Goal: Task Accomplishment & Management: Manage account settings

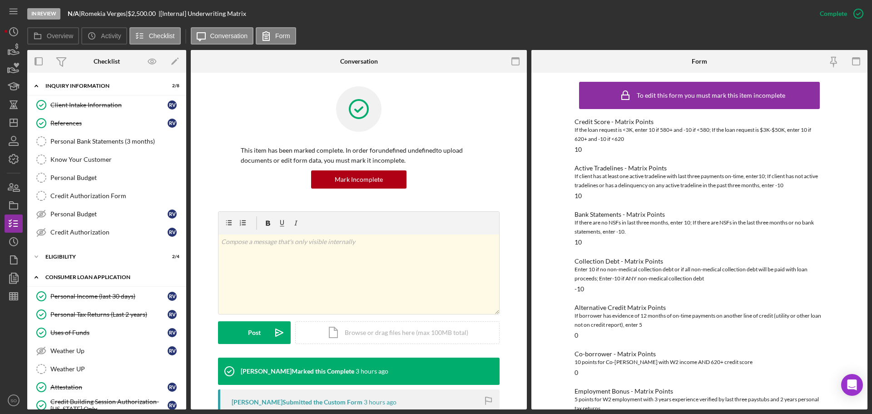
scroll to position [153, 0]
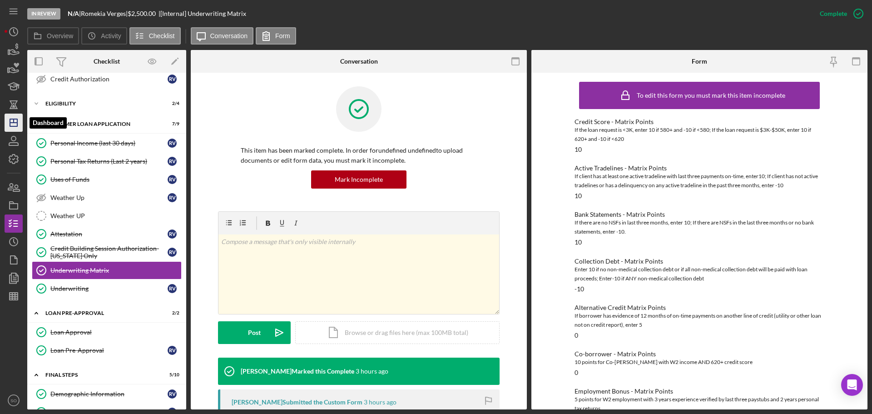
click at [10, 125] on polygon "button" at bounding box center [13, 122] width 7 height 7
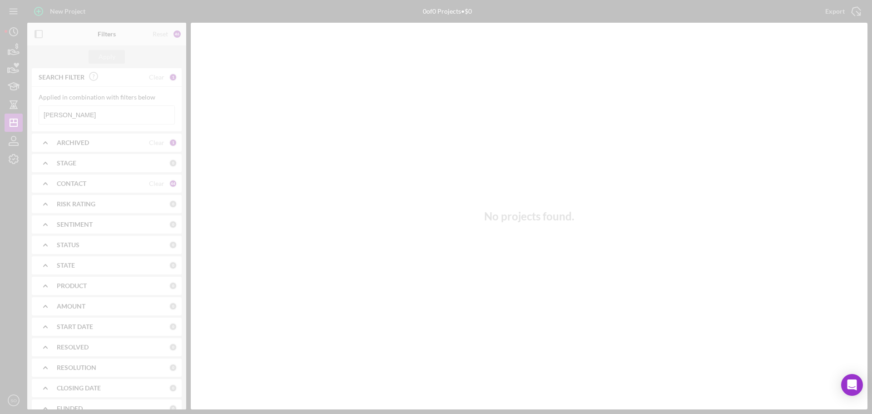
click at [114, 144] on div at bounding box center [436, 207] width 872 height 414
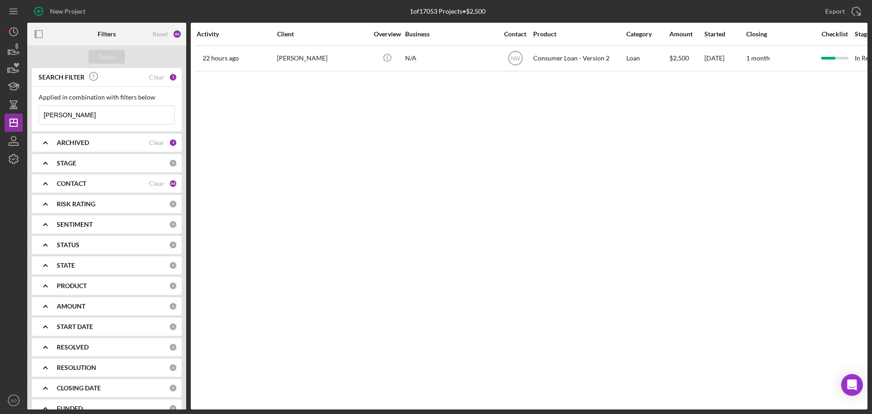
click at [81, 144] on b "ARCHIVED" at bounding box center [73, 142] width 32 height 7
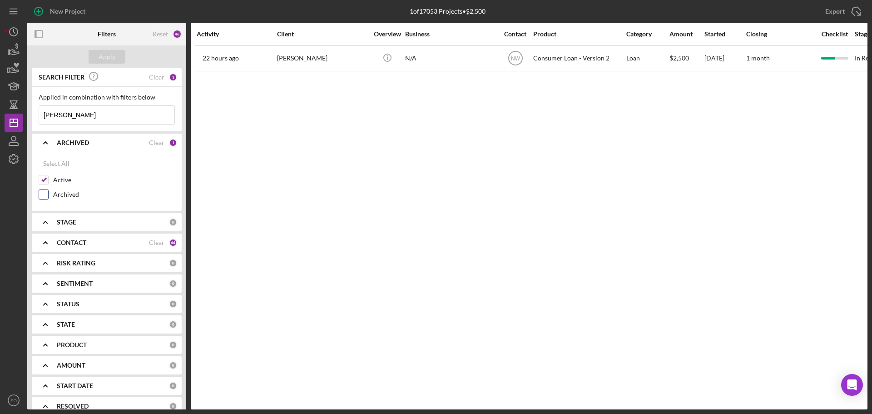
click at [43, 191] on input "Archived" at bounding box center [43, 194] width 9 height 9
checkbox input "true"
click at [83, 112] on input "[PERSON_NAME]" at bounding box center [106, 115] width 135 height 18
drag, startPoint x: 119, startPoint y: 116, endPoint x: 31, endPoint y: 121, distance: 88.7
click at [31, 121] on div "SEARCH FILTER Clear 1 Applied in combination with filters below [PERSON_NAME] I…" at bounding box center [106, 238] width 159 height 341
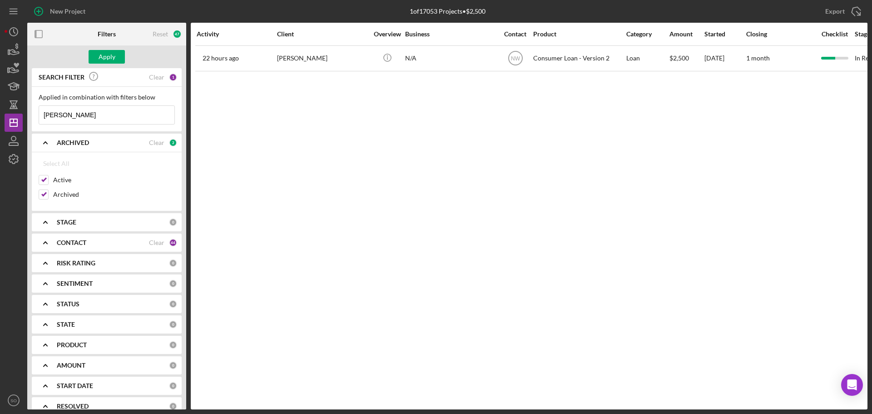
paste input "[PERSON_NAME]"
click at [99, 54] on div "Apply" at bounding box center [107, 57] width 17 height 14
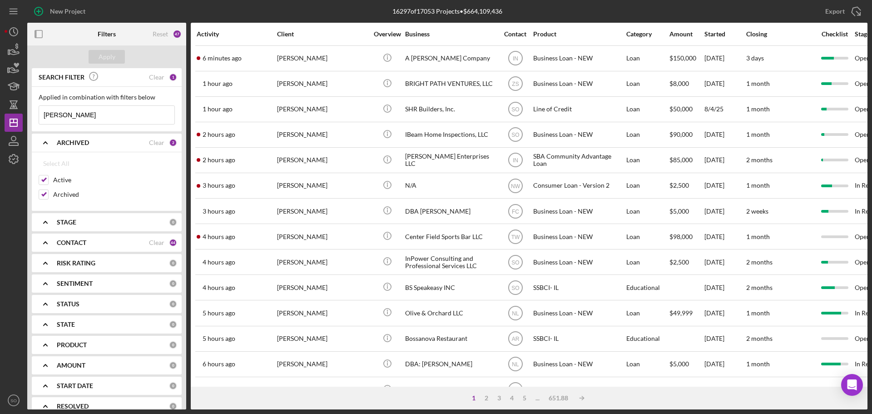
click at [74, 115] on input "[PERSON_NAME]" at bounding box center [106, 115] width 135 height 18
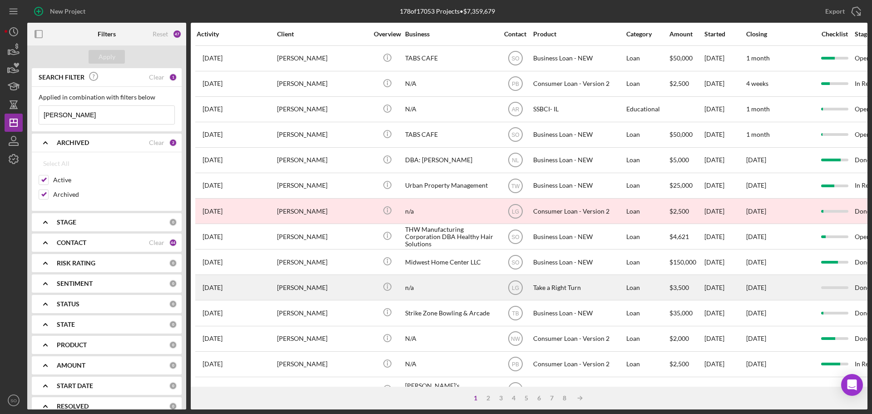
type input "[PERSON_NAME]"
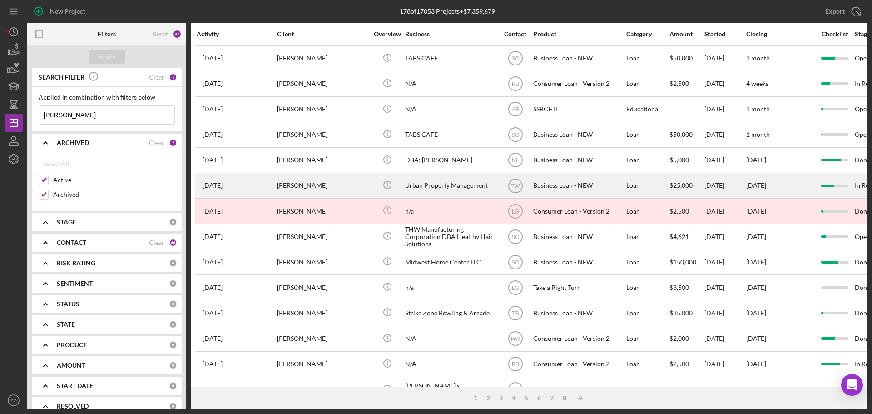
click at [350, 184] on div "[PERSON_NAME]" at bounding box center [322, 185] width 91 height 24
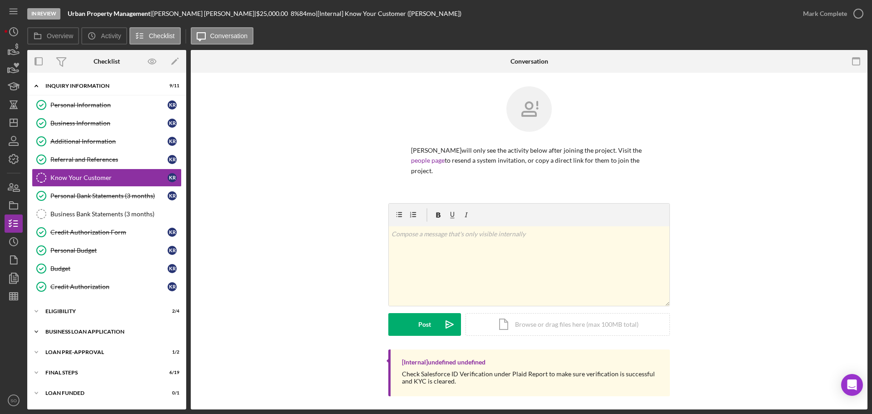
click at [81, 332] on div "BUSINESS LOAN APPLICATION" at bounding box center [109, 331] width 129 height 5
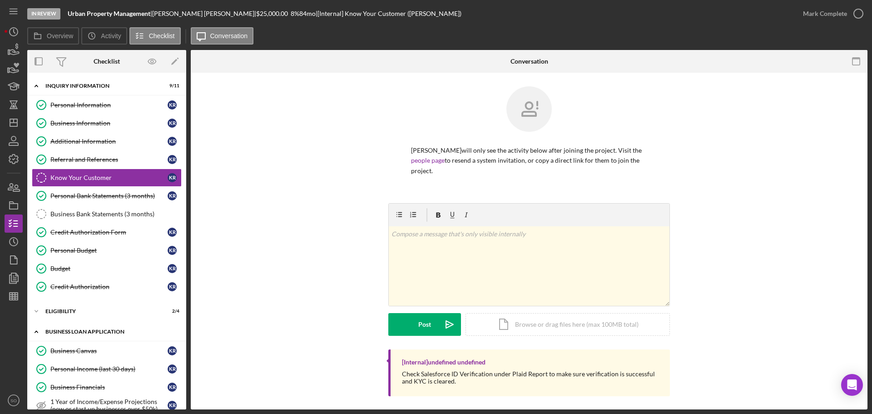
scroll to position [136, 0]
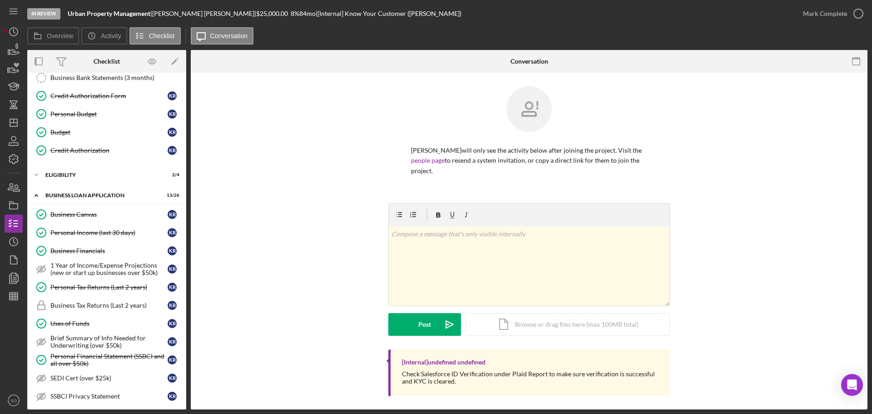
click at [82, 230] on div "Personal Income (last 30 days)" at bounding box center [108, 232] width 117 height 7
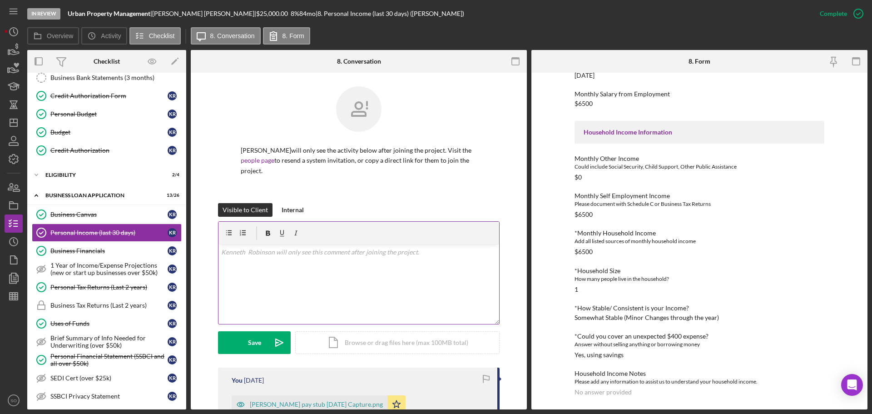
scroll to position [136, 0]
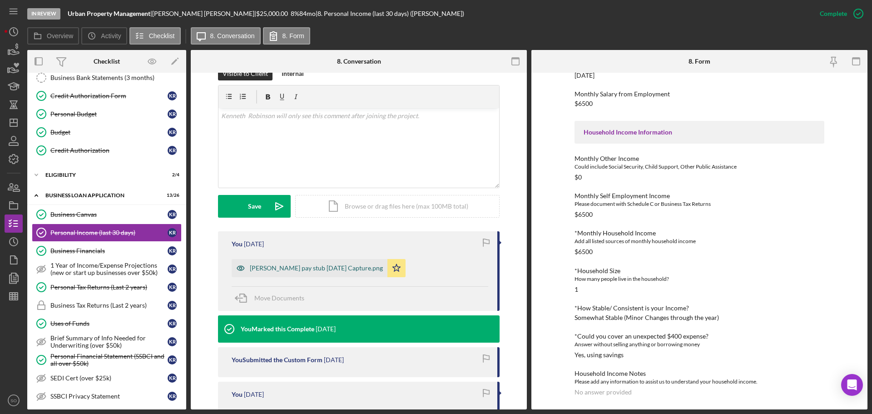
click at [303, 271] on div "[PERSON_NAME] pay stub [DATE] Capture.png" at bounding box center [316, 267] width 133 height 7
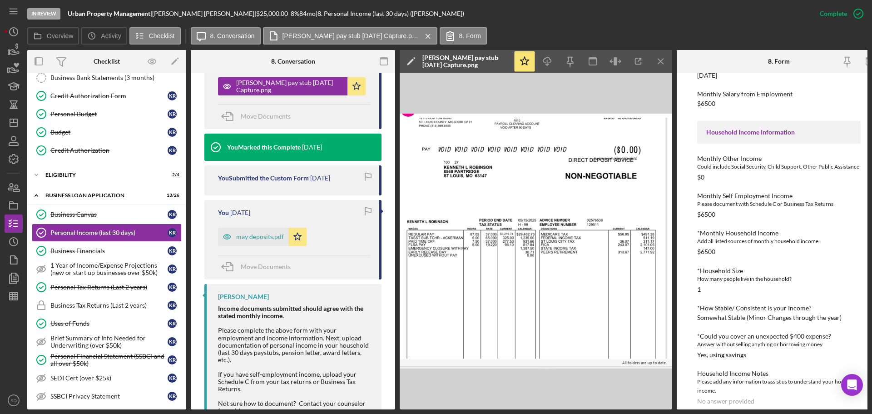
scroll to position [39, 0]
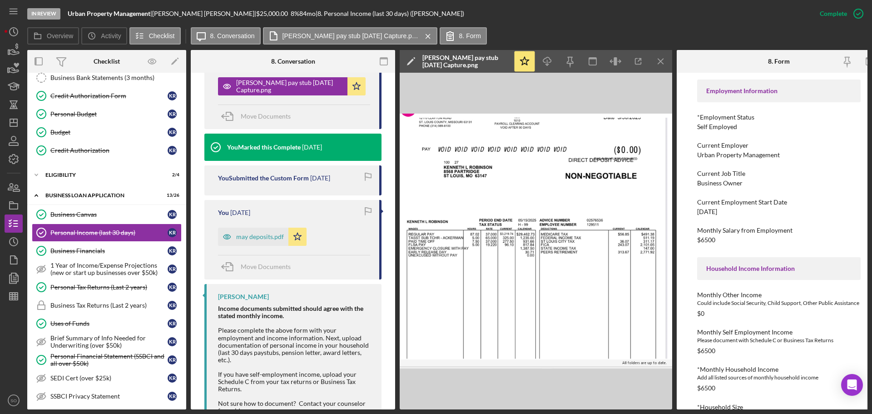
click at [543, 214] on img at bounding box center [536, 241] width 272 height 337
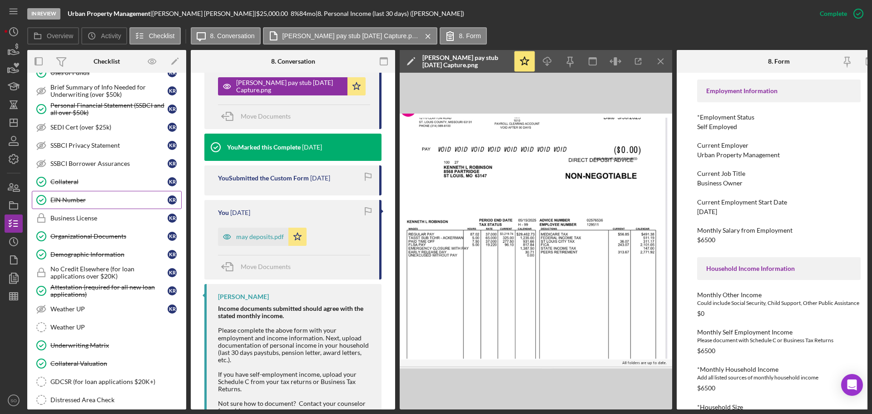
scroll to position [251, 0]
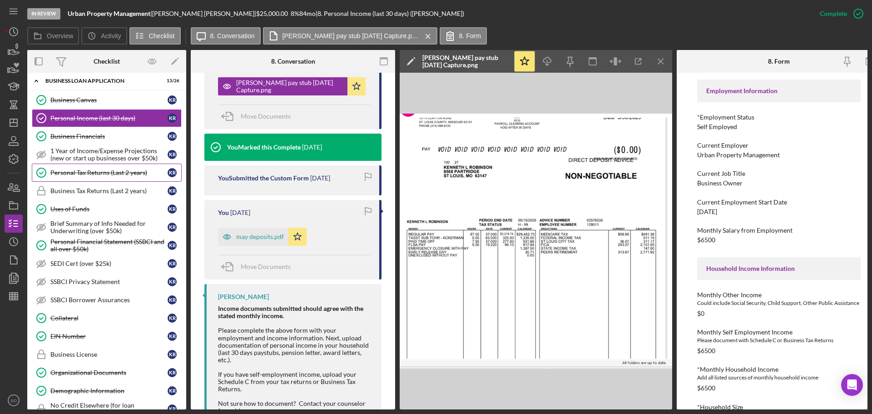
click at [80, 172] on div "Personal Tax Returns (Last 2 years)" at bounding box center [108, 172] width 117 height 7
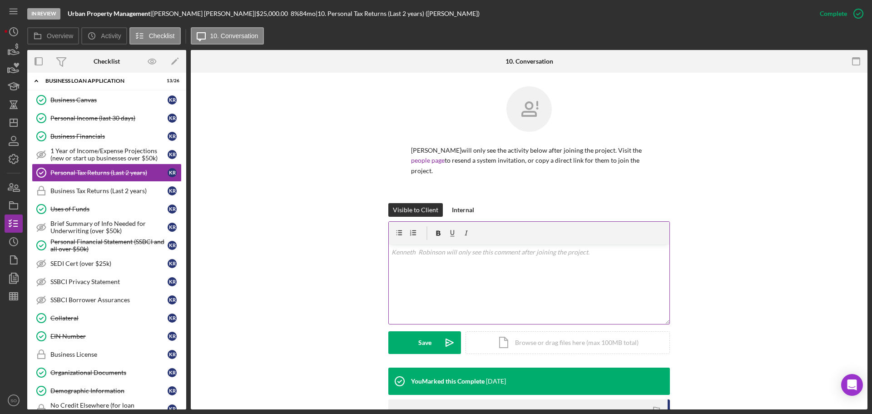
scroll to position [132, 0]
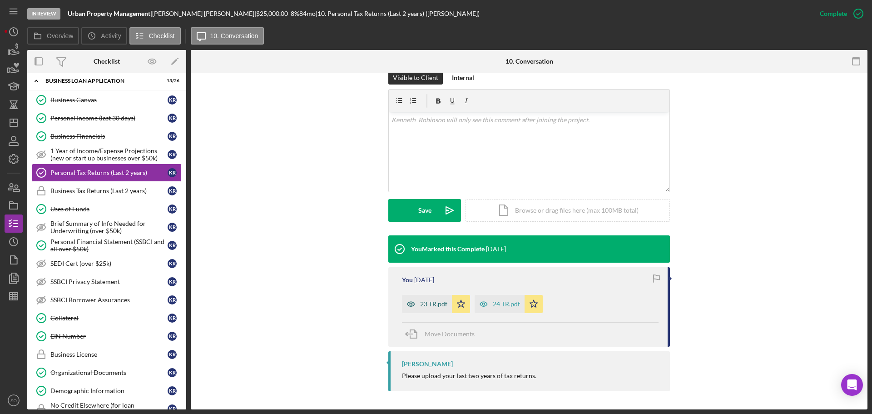
click at [432, 303] on div "23 TR.pdf" at bounding box center [433, 303] width 27 height 7
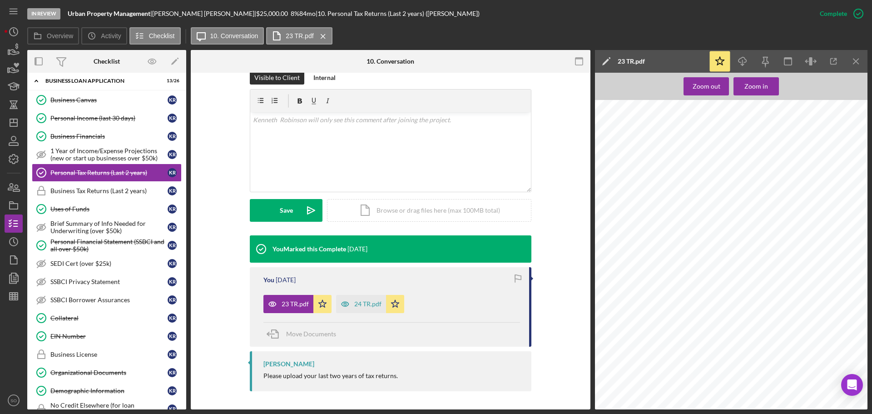
scroll to position [1317, 0]
click at [363, 301] on div "24 TR.pdf" at bounding box center [367, 303] width 27 height 7
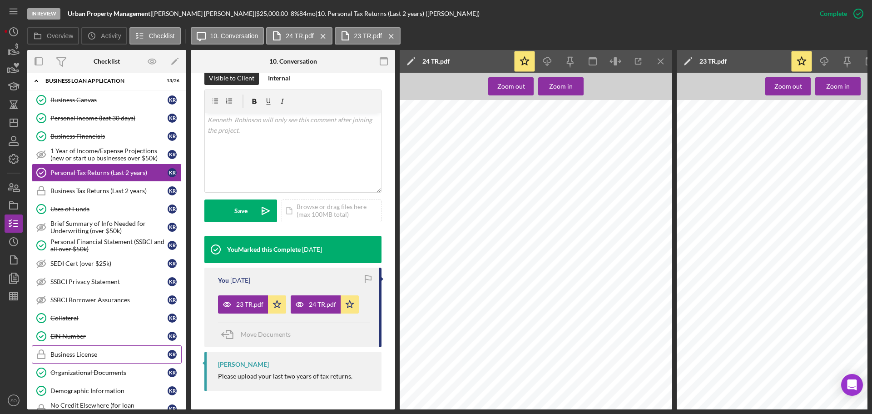
scroll to position [432, 0]
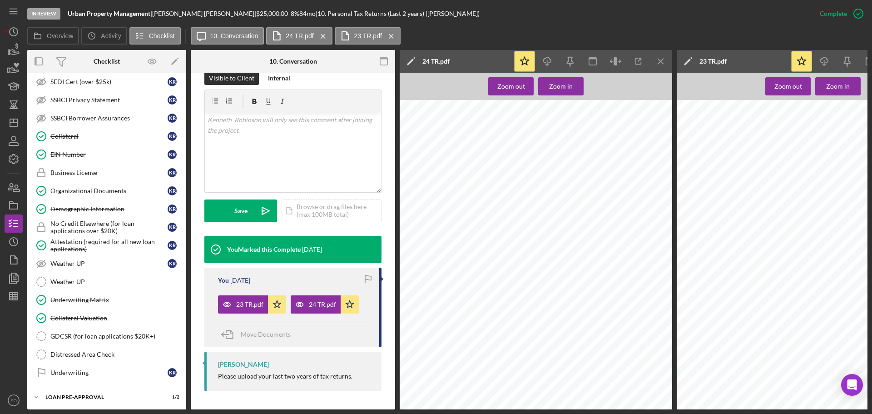
drag, startPoint x: 89, startPoint y: 211, endPoint x: 562, endPoint y: 245, distance: 474.5
click at [89, 211] on div "Demographic Information" at bounding box center [108, 208] width 117 height 7
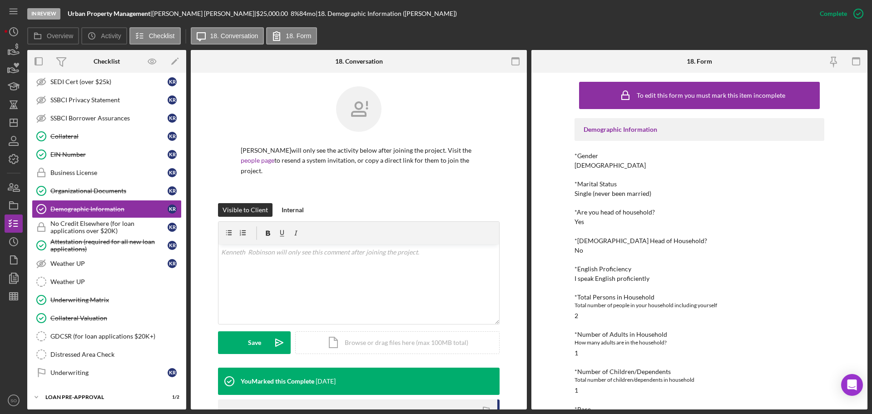
scroll to position [91, 0]
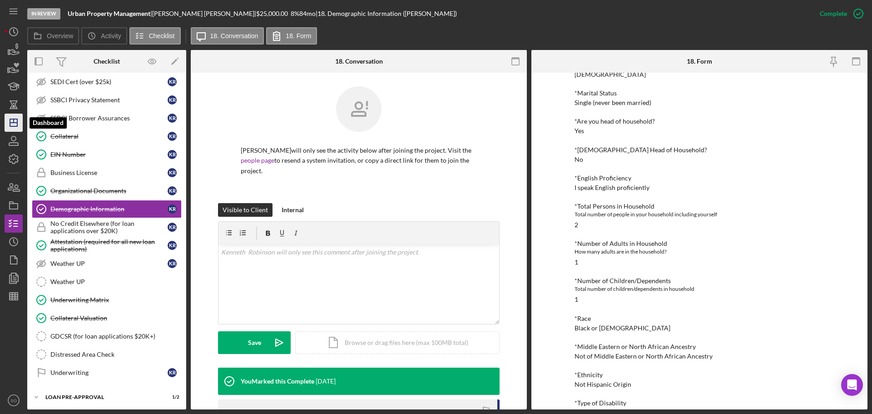
click at [16, 121] on icon "Icon/Dashboard" at bounding box center [13, 122] width 23 height 23
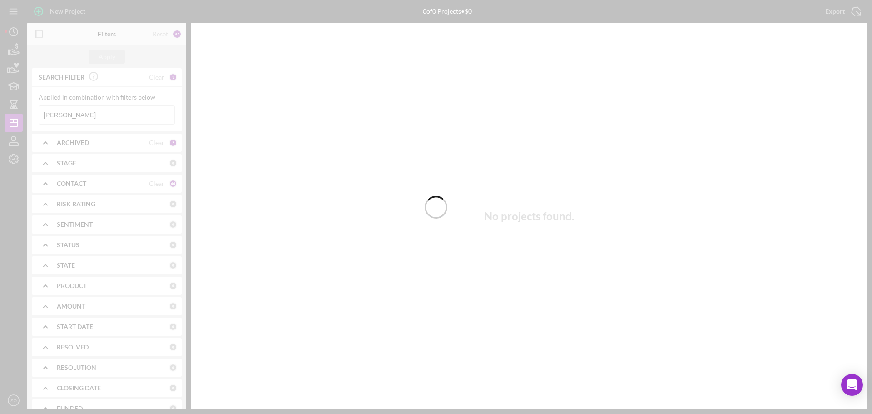
click at [111, 116] on div at bounding box center [436, 207] width 872 height 414
click at [100, 114] on div at bounding box center [436, 207] width 872 height 414
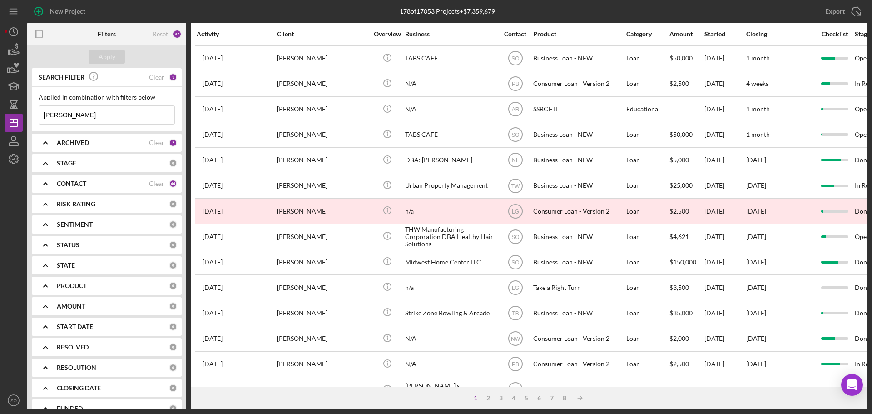
click at [100, 114] on input "[PERSON_NAME]" at bounding box center [106, 115] width 135 height 18
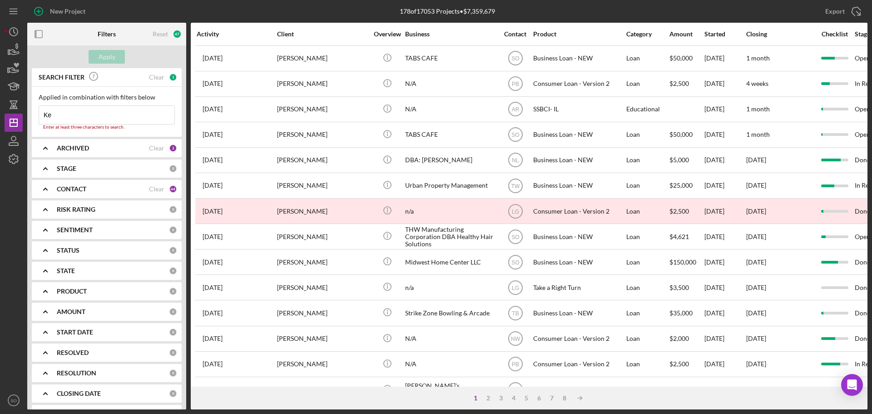
type input "K"
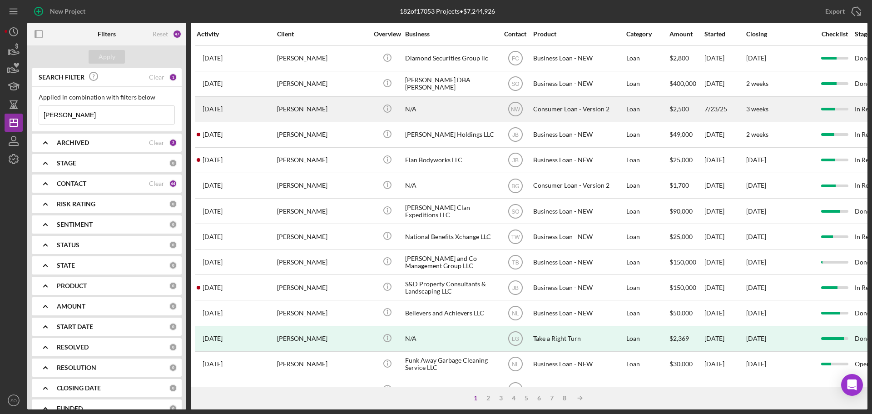
type input "[PERSON_NAME]"
click at [340, 114] on div "[PERSON_NAME]" at bounding box center [322, 109] width 91 height 24
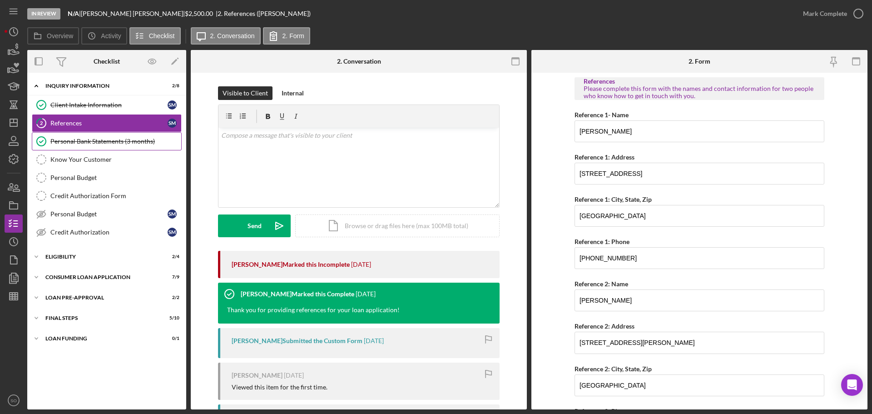
click at [106, 142] on div "Personal Bank Statements (3 months)" at bounding box center [115, 141] width 131 height 7
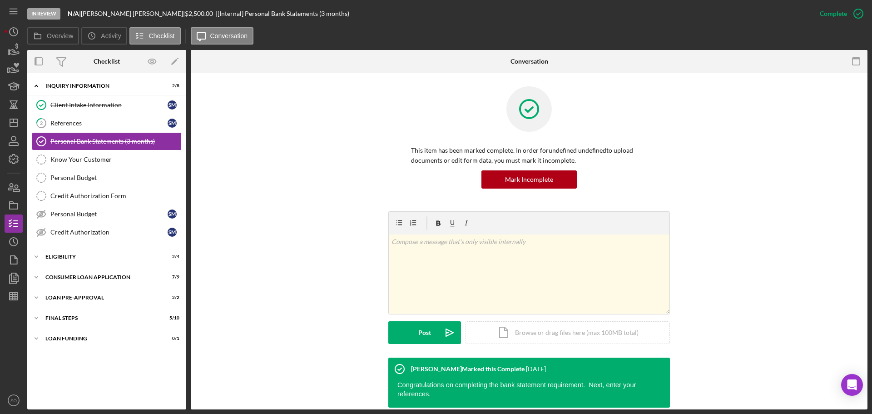
scroll to position [182, 0]
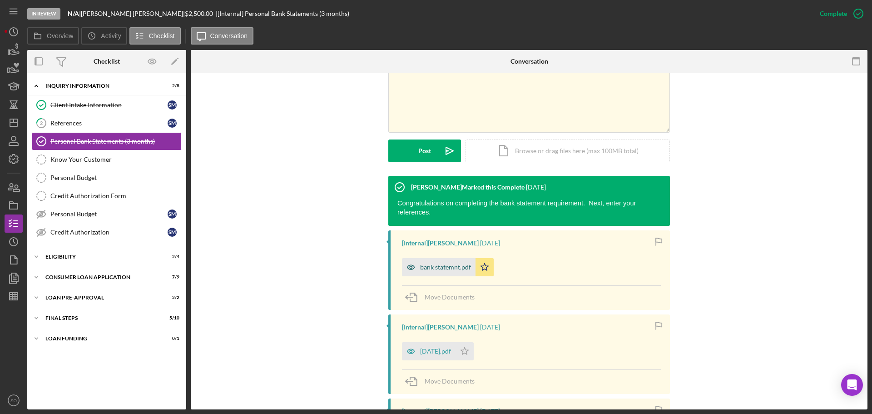
click at [430, 263] on div "bank statemnt.pdf" at bounding box center [445, 266] width 51 height 7
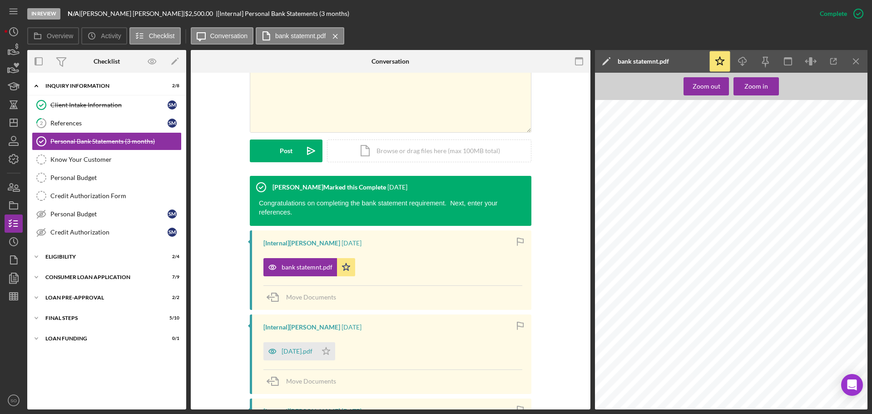
scroll to position [727, 0]
click at [298, 347] on div "[DATE].pdf" at bounding box center [297, 350] width 31 height 7
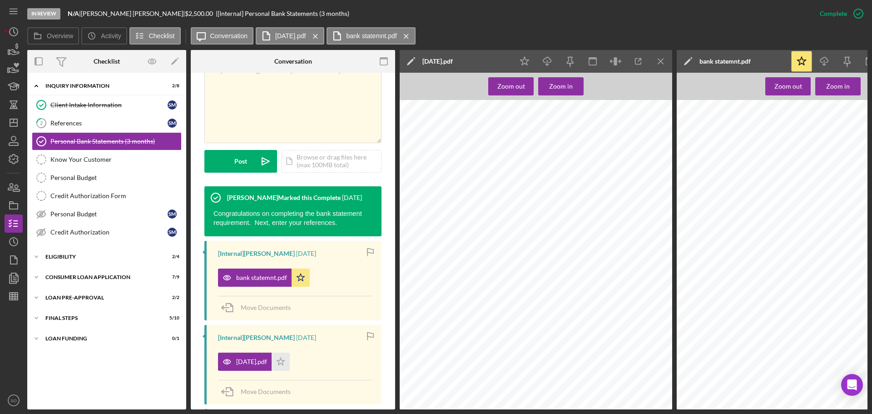
scroll to position [1907, 0]
click at [10, 123] on line "button" at bounding box center [13, 123] width 7 height 0
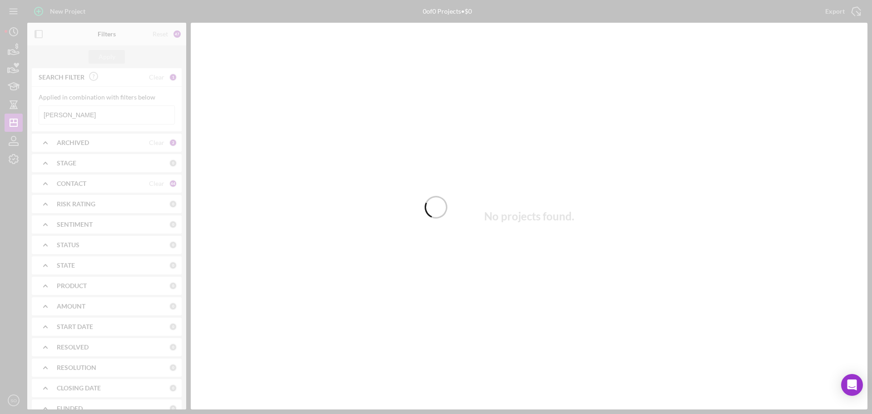
click at [97, 114] on div at bounding box center [436, 207] width 872 height 414
click at [114, 117] on div at bounding box center [436, 207] width 872 height 414
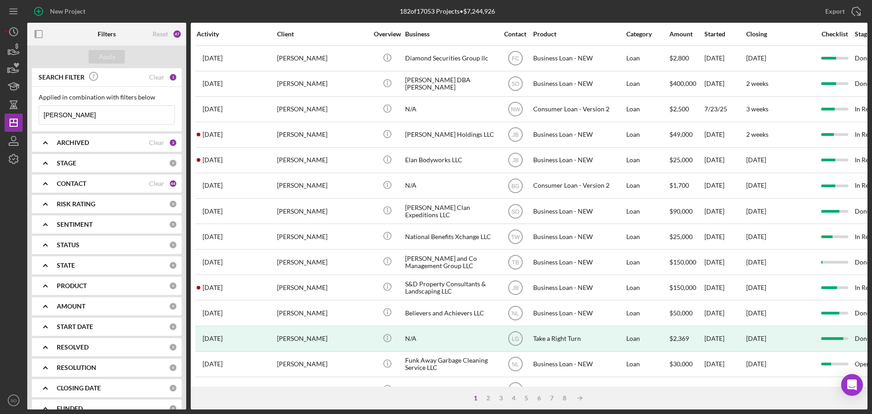
click at [114, 117] on input "[PERSON_NAME]" at bounding box center [106, 115] width 135 height 18
drag, startPoint x: 119, startPoint y: 117, endPoint x: 36, endPoint y: 116, distance: 82.7
click at [36, 116] on div "Applied in combination with filters below [PERSON_NAME] Icon/Menu Close" at bounding box center [107, 109] width 150 height 45
paste input "[PERSON_NAME]"
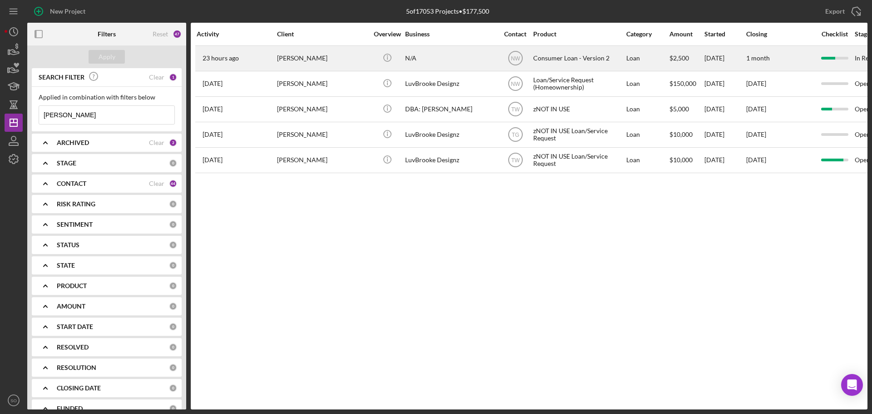
type input "[PERSON_NAME]"
click at [326, 57] on div "[PERSON_NAME]" at bounding box center [322, 58] width 91 height 24
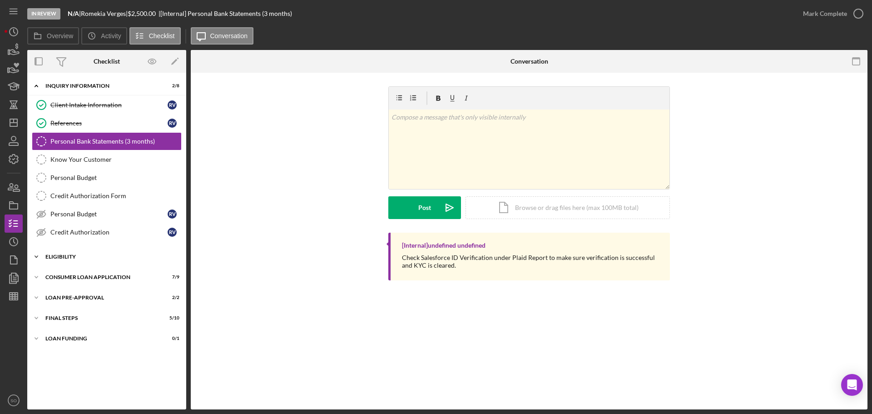
click at [70, 262] on div "Icon/Expander Eligibility 2 / 4" at bounding box center [106, 257] width 159 height 18
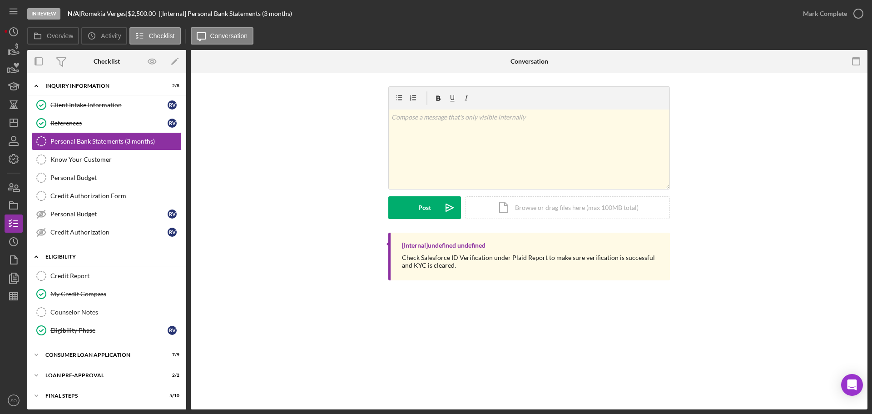
scroll to position [21, 0]
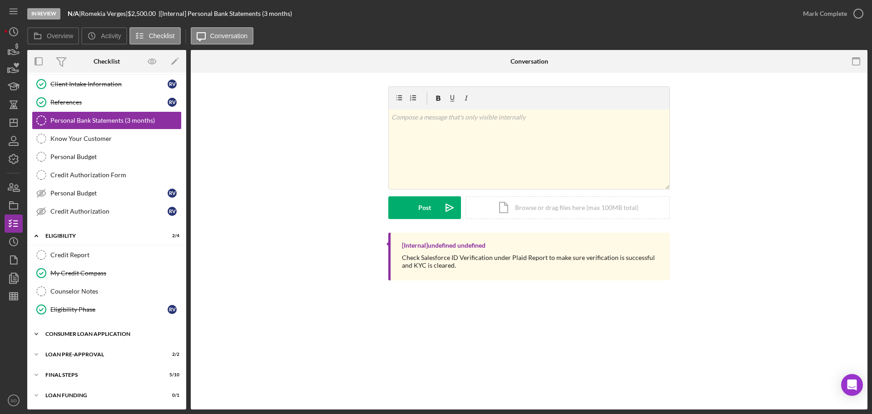
click at [83, 331] on div "Consumer Loan Application" at bounding box center [109, 333] width 129 height 5
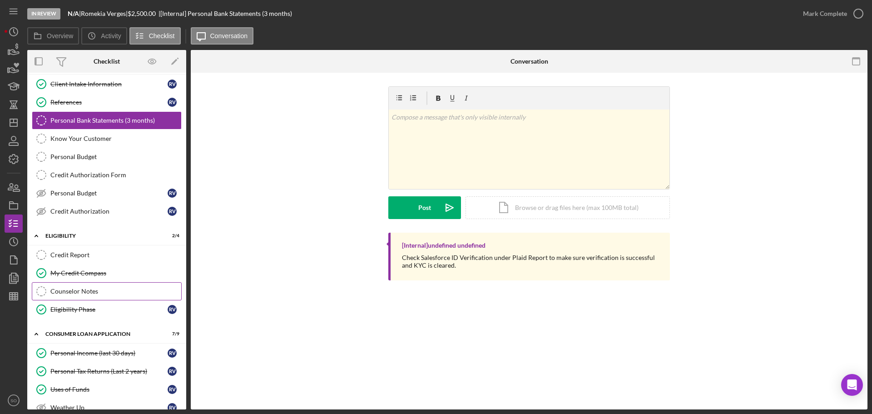
scroll to position [157, 0]
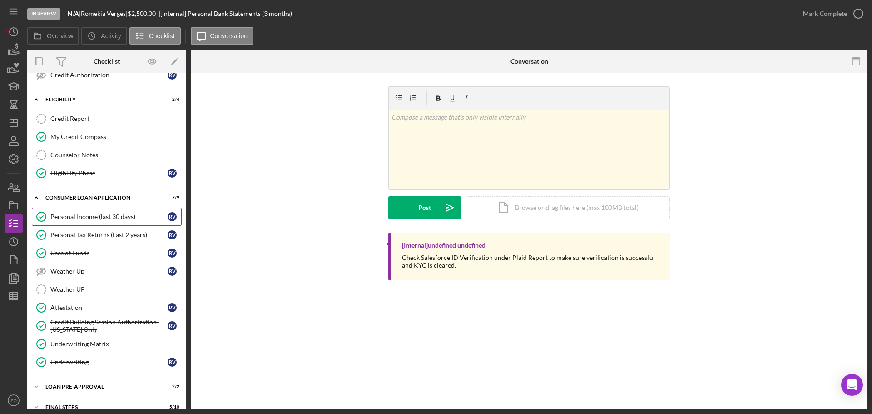
click at [107, 218] on div "Personal Income (last 30 days)" at bounding box center [108, 216] width 117 height 7
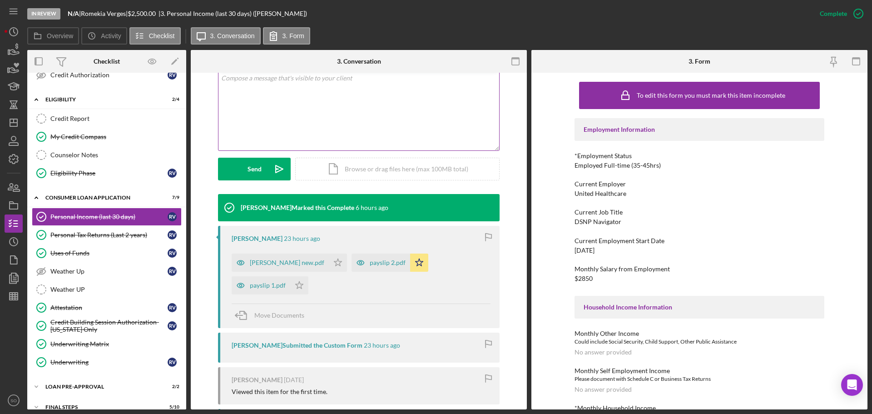
scroll to position [272, 0]
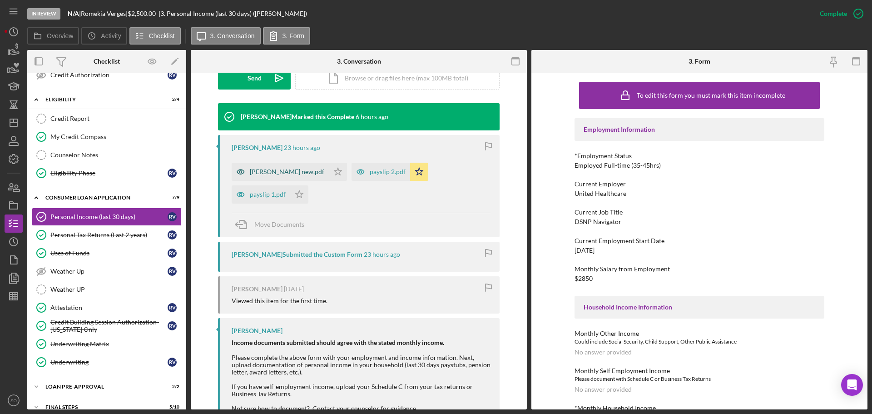
click at [257, 171] on div "[PERSON_NAME] new.pdf" at bounding box center [287, 171] width 74 height 7
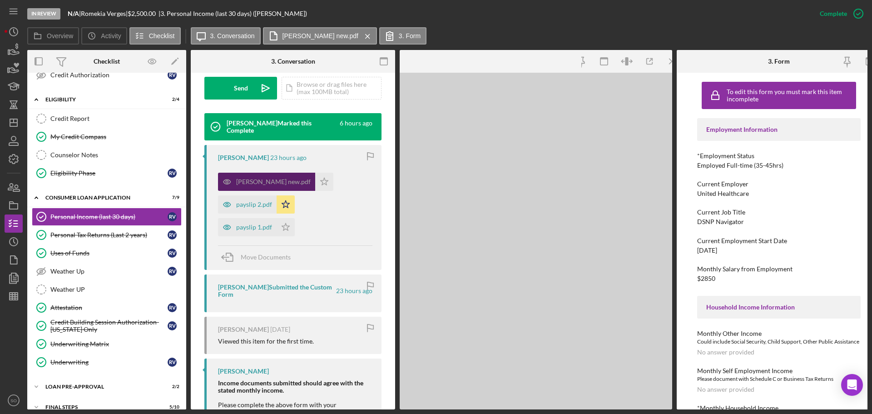
scroll to position [282, 0]
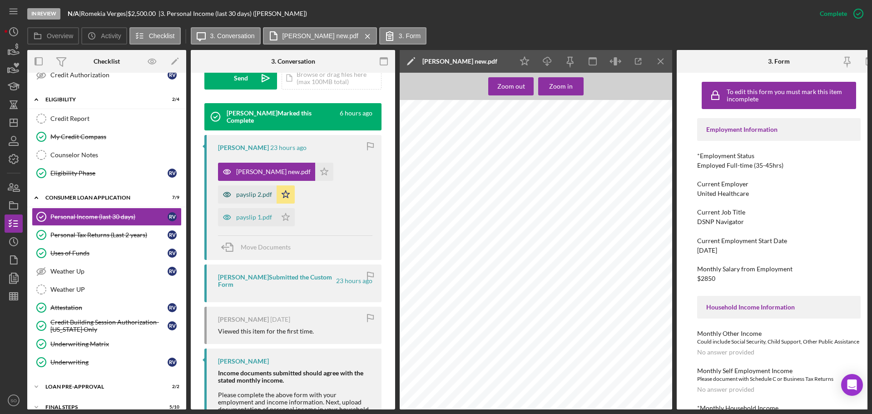
click at [257, 192] on div "payslip 2.pdf" at bounding box center [254, 194] width 36 height 7
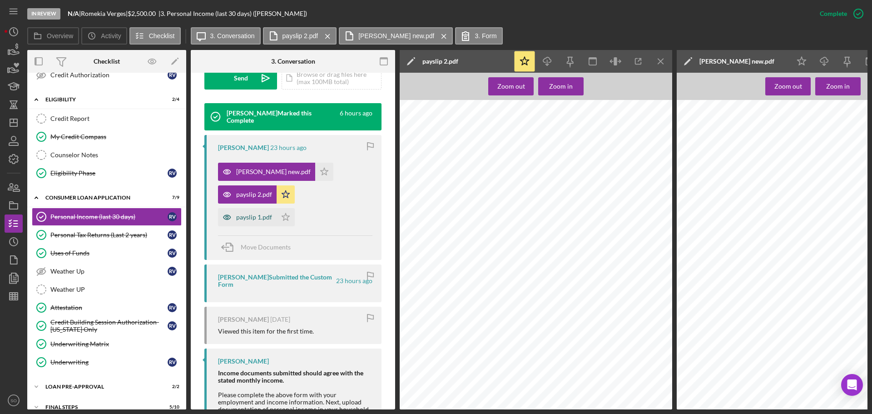
click at [242, 214] on div "payslip 1.pdf" at bounding box center [254, 216] width 36 height 7
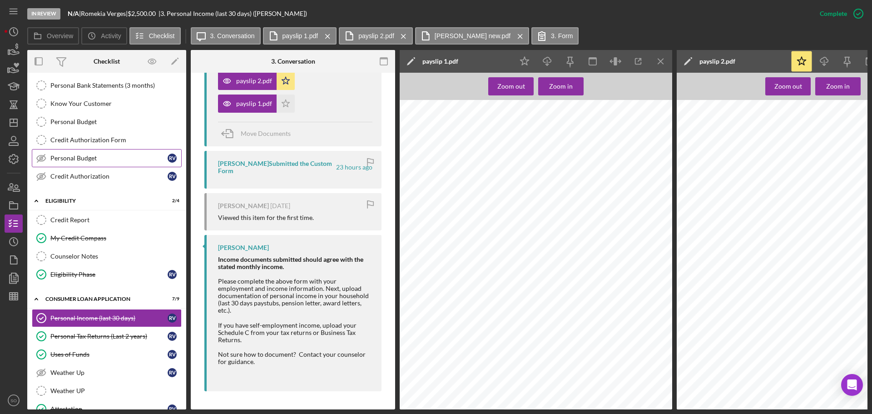
scroll to position [0, 0]
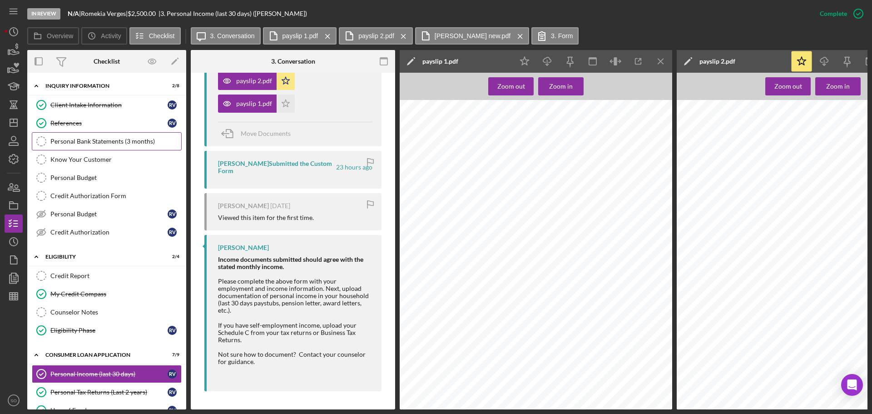
click at [99, 143] on div "Personal Bank Statements (3 months)" at bounding box center [115, 141] width 131 height 7
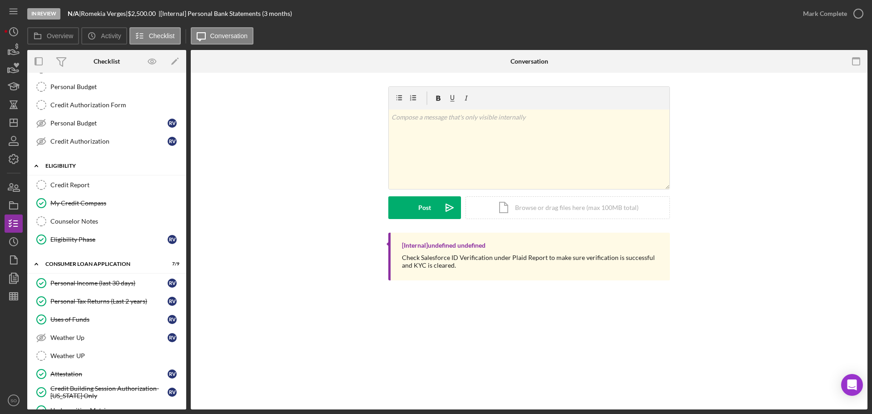
scroll to position [136, 0]
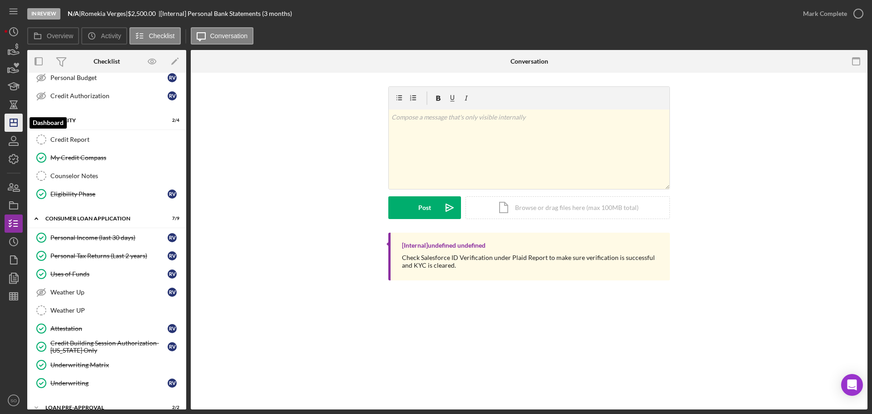
click at [13, 121] on icon "Icon/Dashboard" at bounding box center [13, 122] width 23 height 23
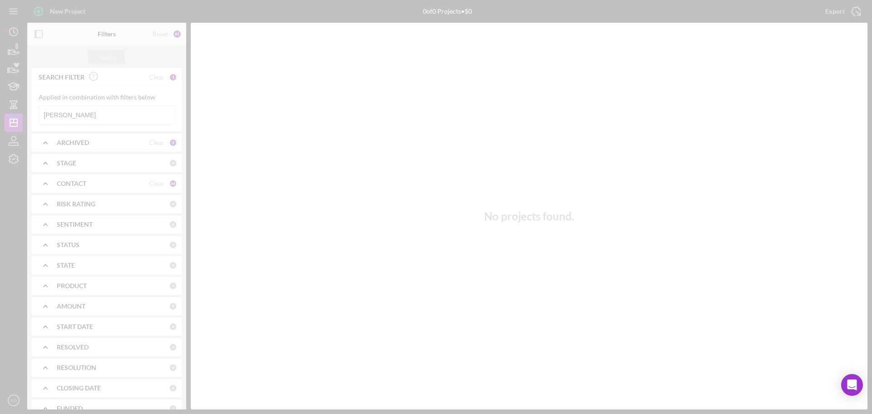
click at [106, 114] on div at bounding box center [436, 207] width 872 height 414
click at [93, 115] on div at bounding box center [436, 207] width 872 height 414
click at [104, 114] on div at bounding box center [436, 207] width 872 height 414
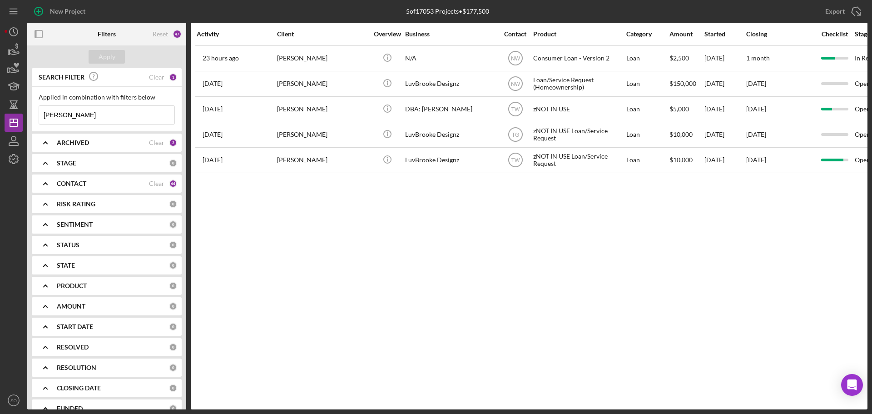
drag, startPoint x: 104, startPoint y: 114, endPoint x: 45, endPoint y: 114, distance: 59.0
click at [45, 114] on input "[PERSON_NAME]" at bounding box center [106, 115] width 135 height 18
paste input "[PERSON_NAME]"
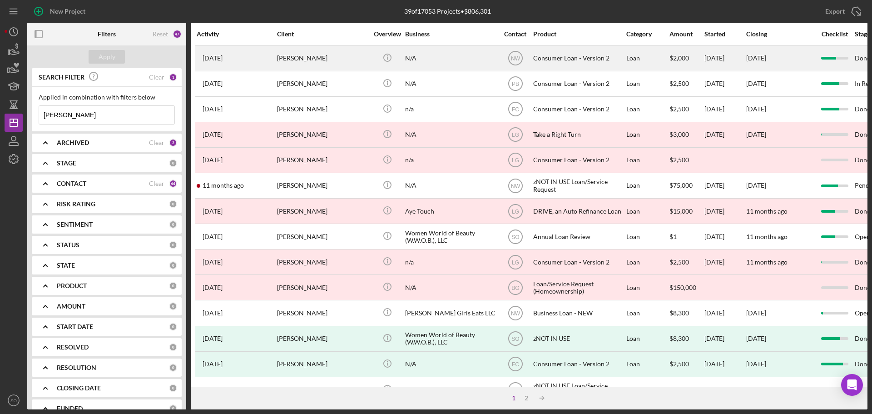
type input "[PERSON_NAME]"
click at [319, 56] on div "[PERSON_NAME]" at bounding box center [322, 58] width 91 height 24
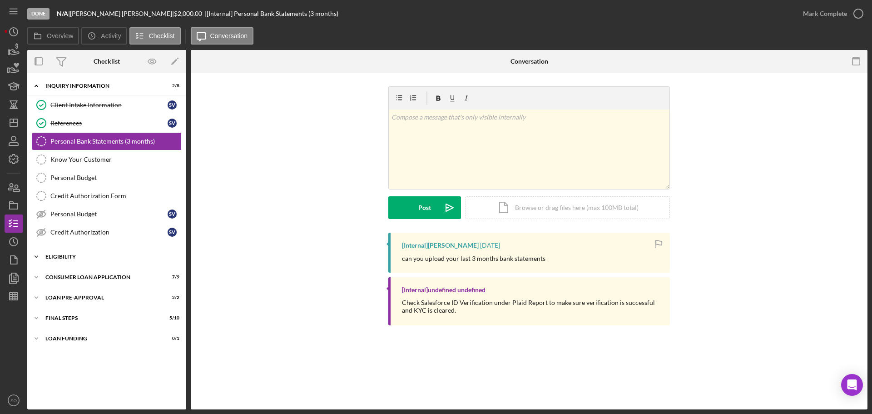
click at [68, 260] on div "Icon/Expander Eligibility 3 / 4" at bounding box center [106, 257] width 159 height 18
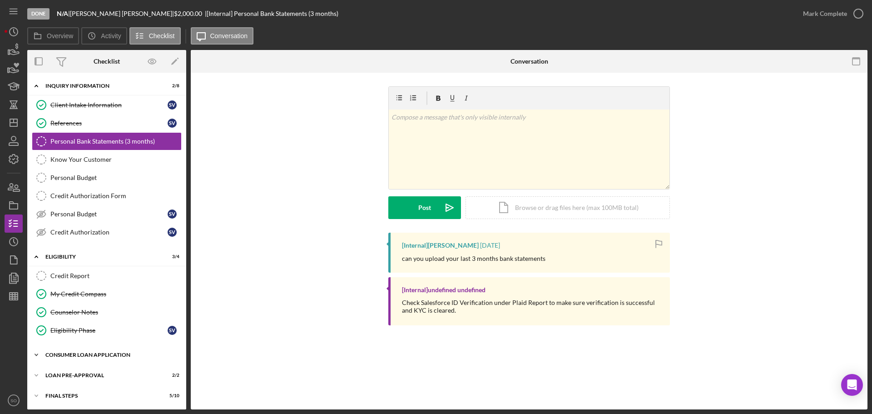
click at [101, 356] on div "Consumer Loan Application" at bounding box center [109, 354] width 129 height 5
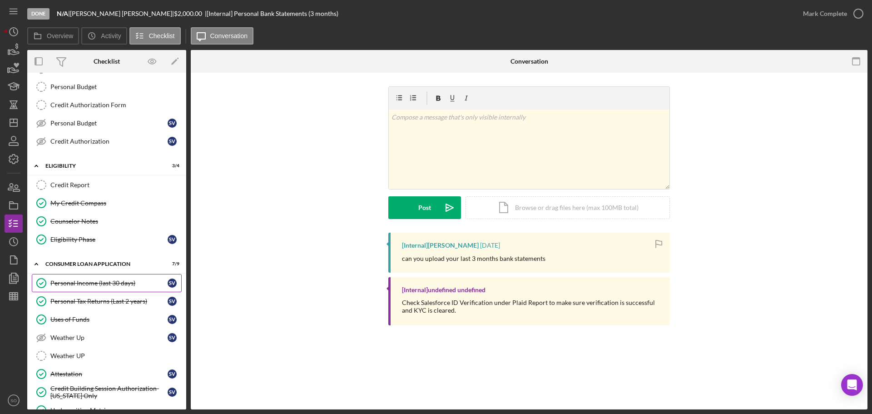
click at [96, 282] on div "Personal Income (last 30 days)" at bounding box center [108, 282] width 117 height 7
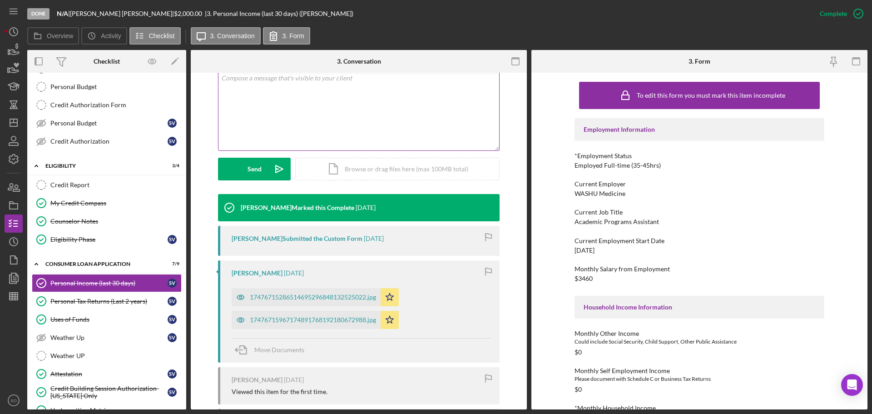
scroll to position [227, 0]
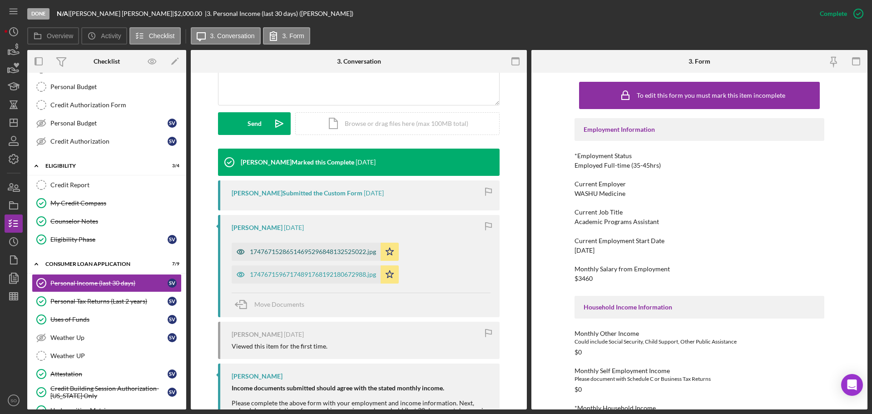
click at [310, 251] on div "17476715286514695296848132525022.jpg" at bounding box center [313, 251] width 126 height 7
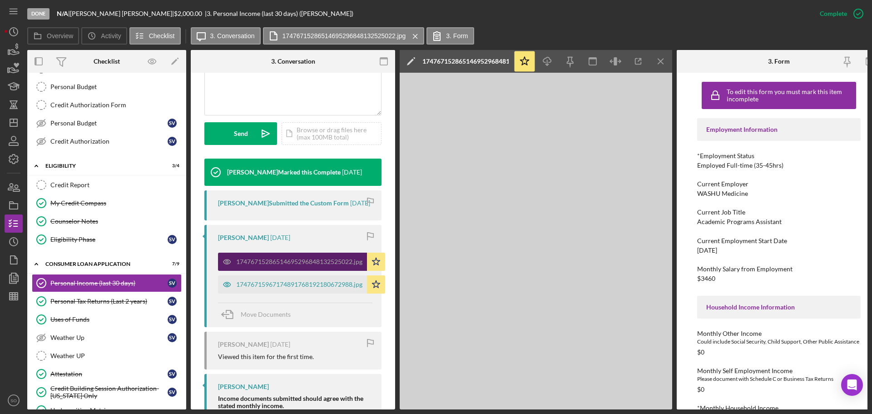
scroll to position [237, 0]
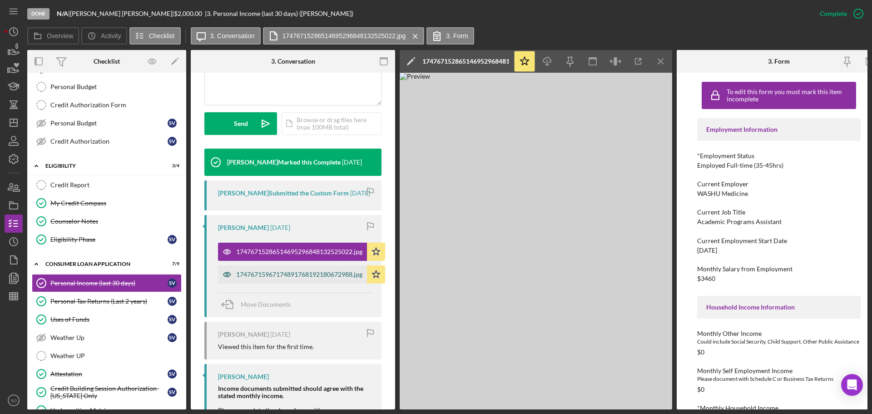
click at [276, 278] on div "17476715967174891768192180672988.jpg" at bounding box center [299, 274] width 126 height 7
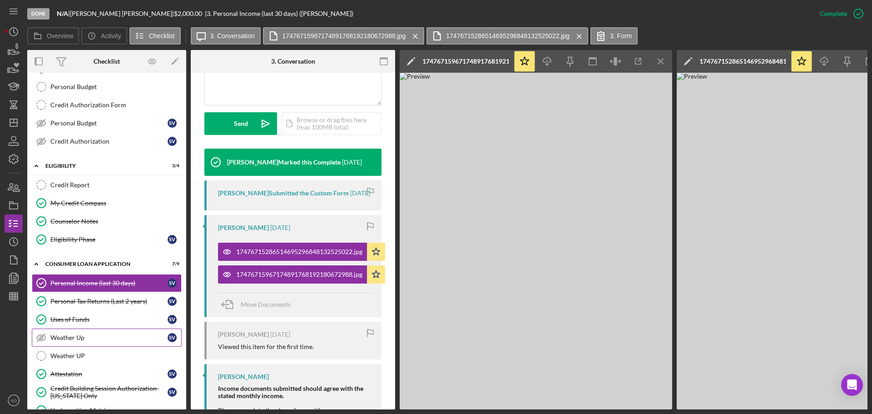
scroll to position [0, 0]
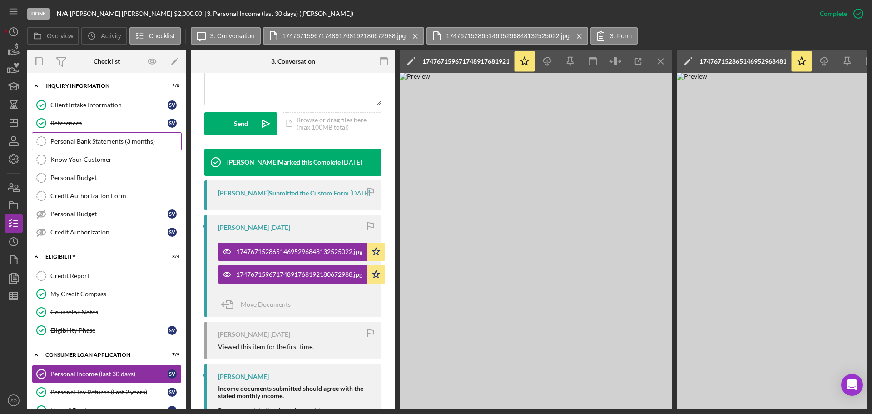
click at [109, 139] on div "Personal Bank Statements (3 months)" at bounding box center [115, 141] width 131 height 7
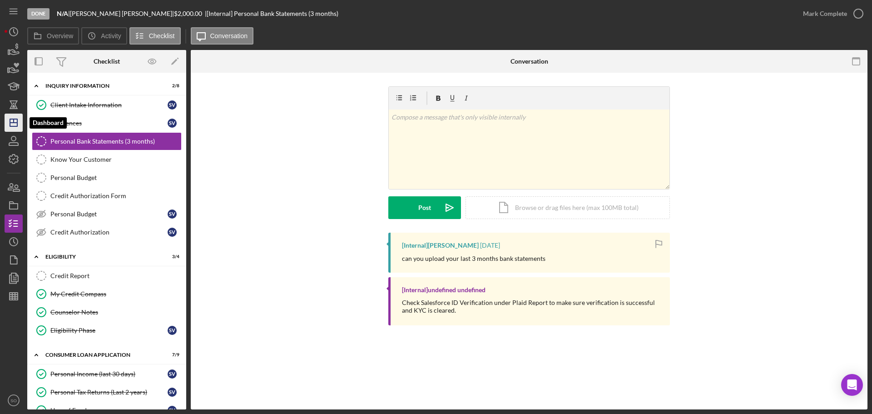
click at [10, 121] on polygon "button" at bounding box center [13, 122] width 7 height 7
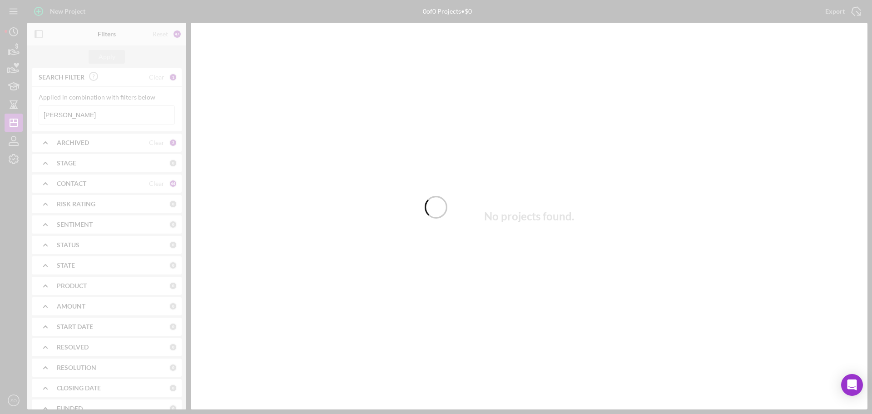
click at [87, 109] on div at bounding box center [436, 207] width 872 height 414
click at [96, 116] on div at bounding box center [436, 207] width 872 height 414
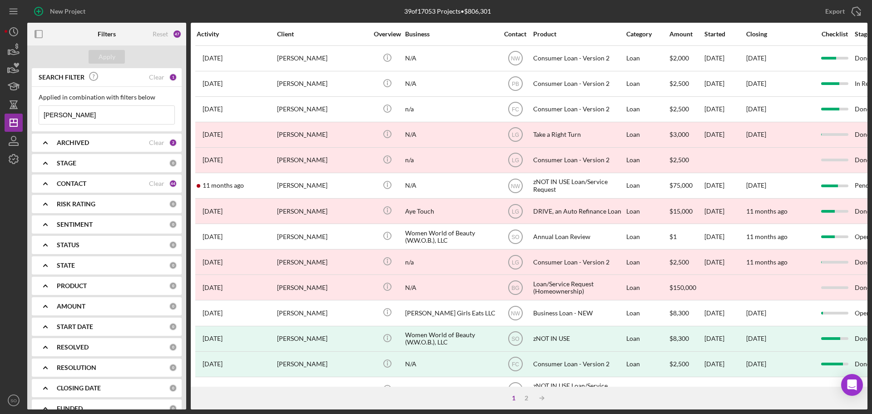
drag, startPoint x: 96, startPoint y: 116, endPoint x: 30, endPoint y: 115, distance: 65.4
click at [30, 115] on div "SEARCH FILTER Clear 1 Applied in combination with filters below [PERSON_NAME] I…" at bounding box center [106, 238] width 159 height 341
paste input "[PERSON_NAME]"
type input "[PERSON_NAME]"
click at [106, 57] on div "Apply" at bounding box center [107, 57] width 17 height 14
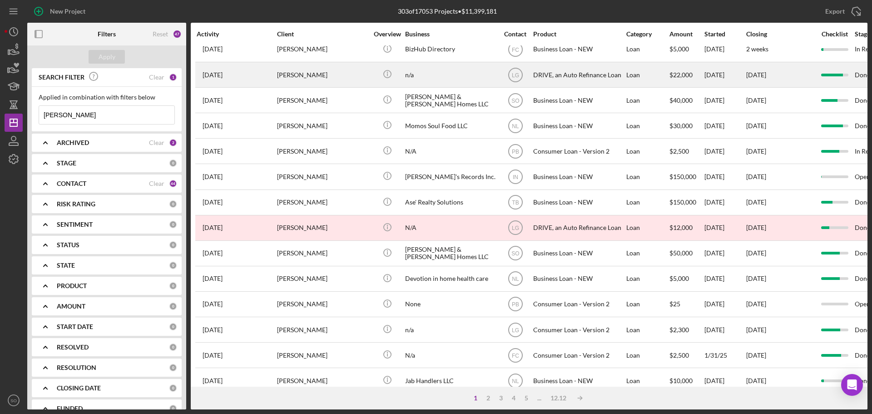
scroll to position [227, 0]
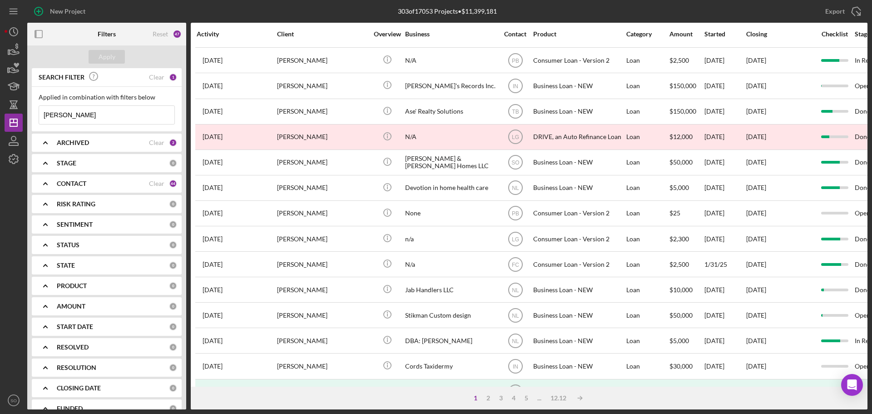
click at [83, 185] on b "CONTACT" at bounding box center [72, 183] width 30 height 7
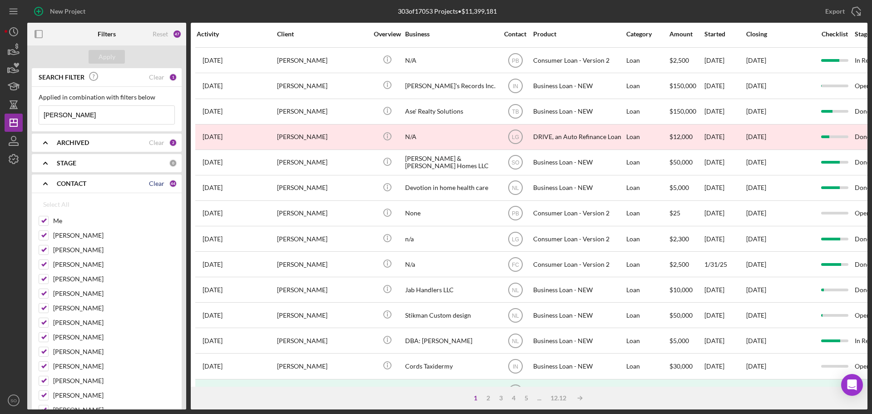
click at [157, 186] on div "Clear" at bounding box center [156, 183] width 15 height 7
checkbox input "false"
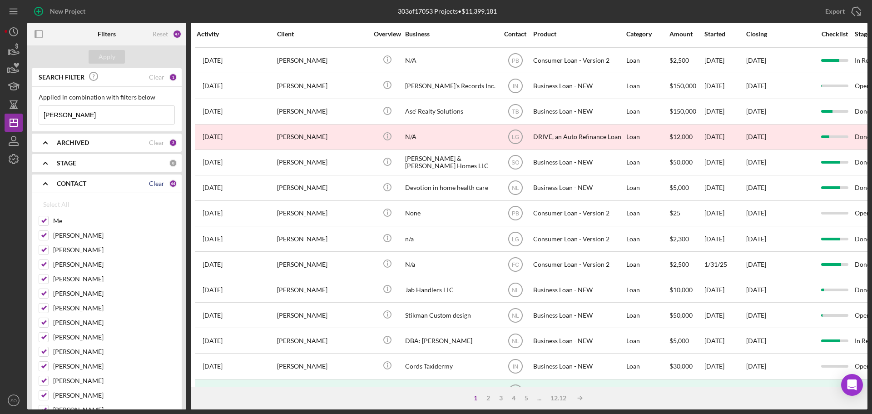
checkbox input "false"
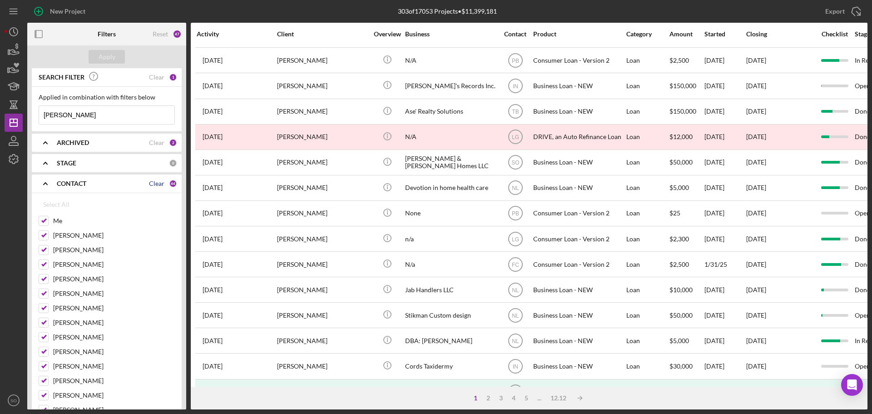
checkbox input "false"
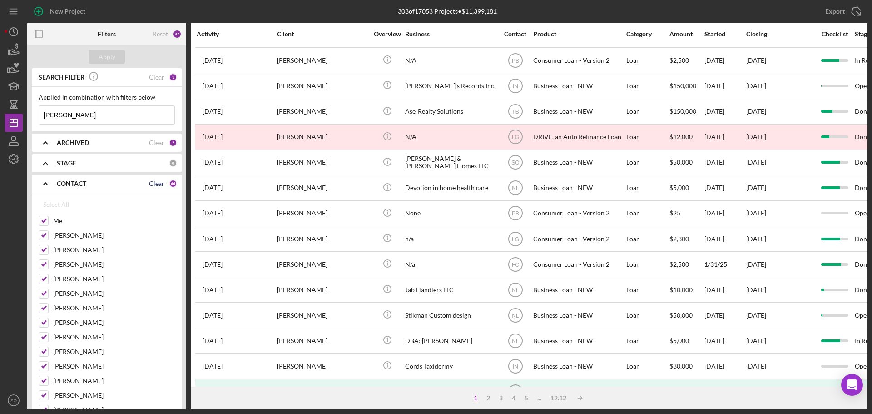
checkbox input "false"
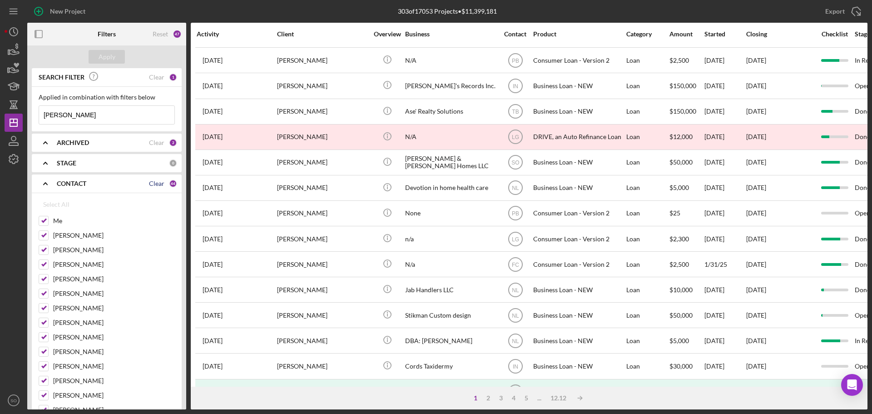
checkbox input "false"
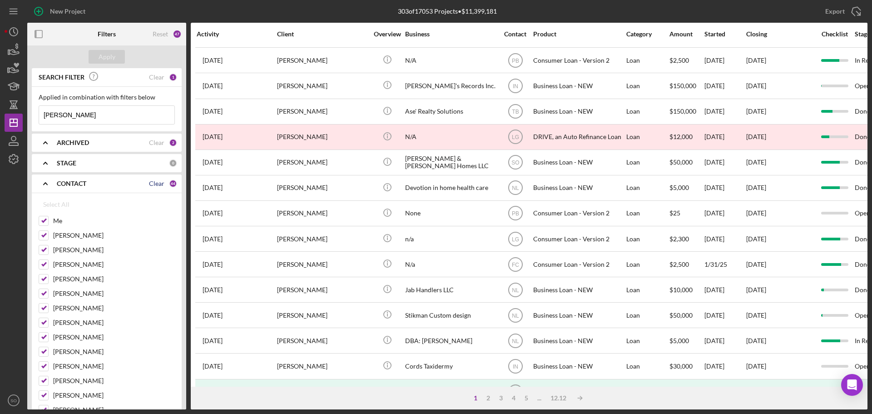
checkbox input "false"
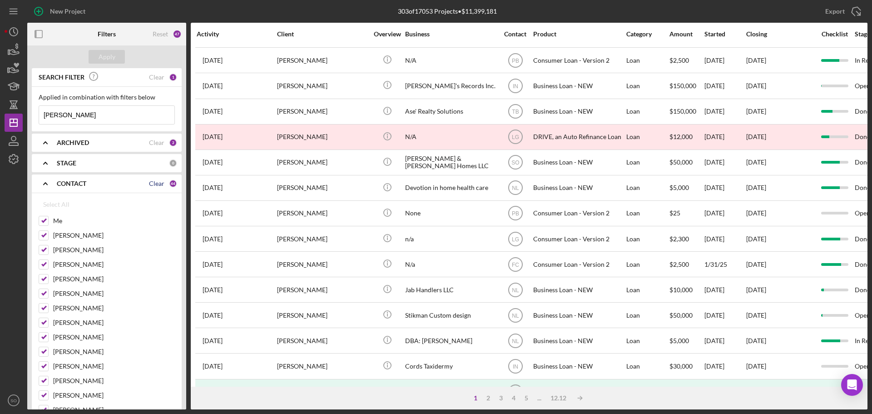
checkbox input "false"
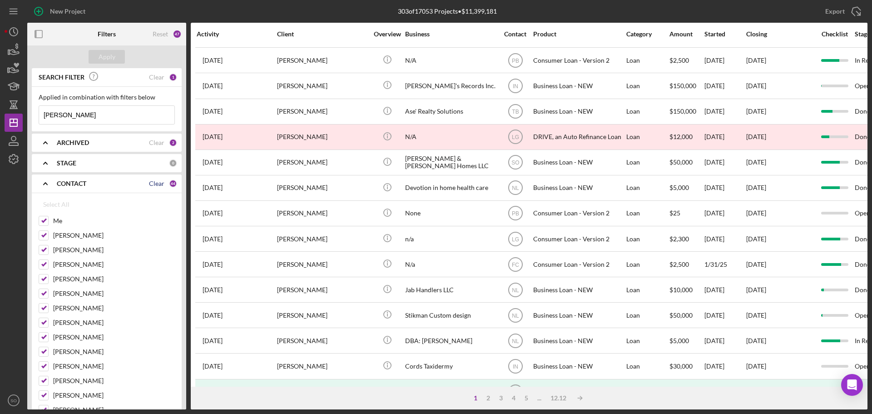
checkbox input "false"
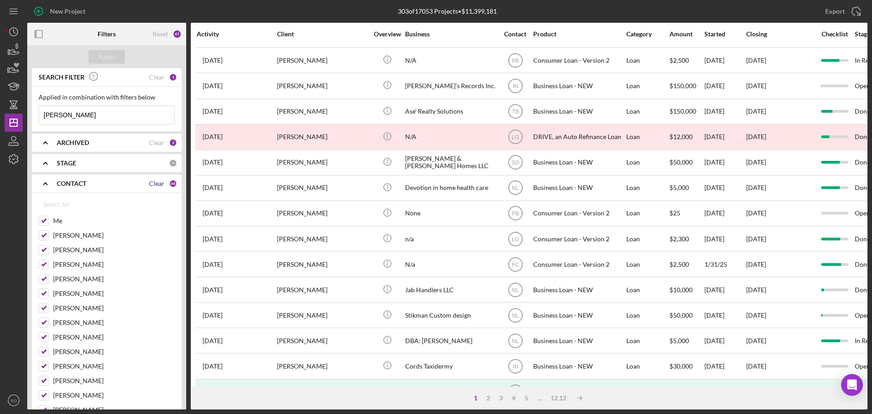
checkbox input "false"
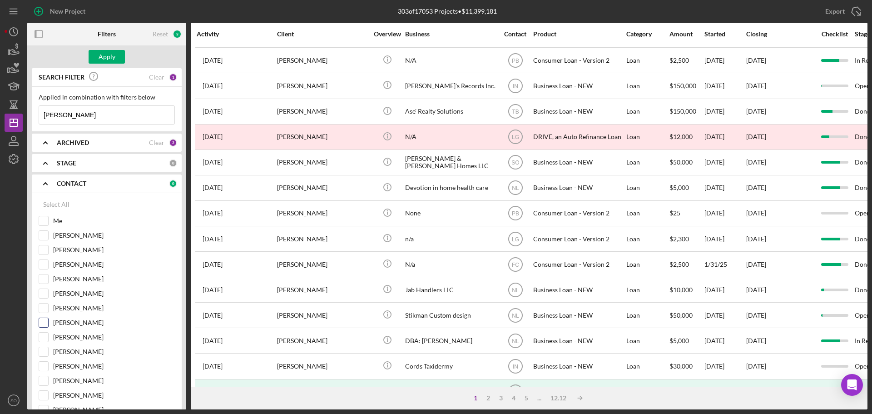
scroll to position [91, 0]
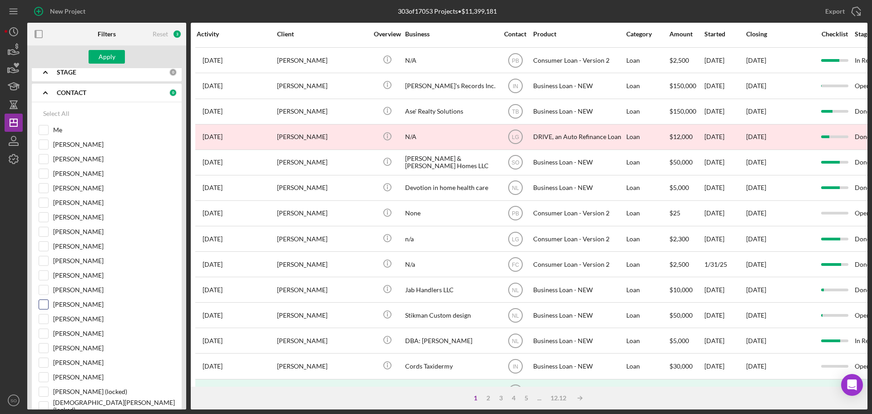
click at [42, 305] on input "[PERSON_NAME]" at bounding box center [43, 304] width 9 height 9
checkbox input "true"
click at [109, 61] on div "Apply" at bounding box center [107, 57] width 17 height 14
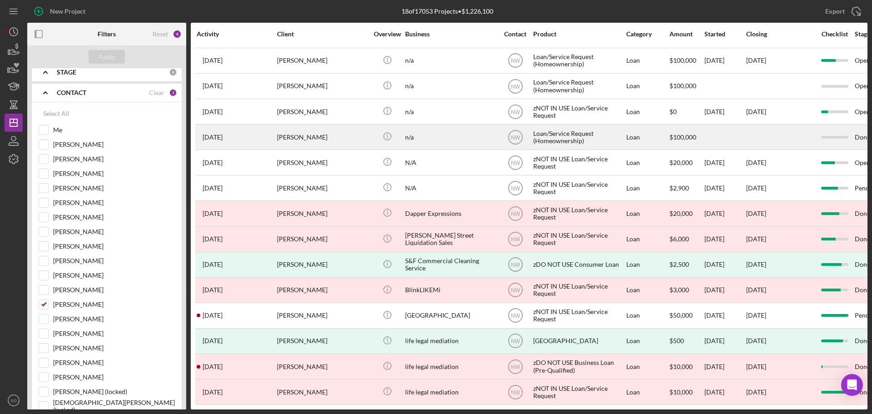
scroll to position [0, 0]
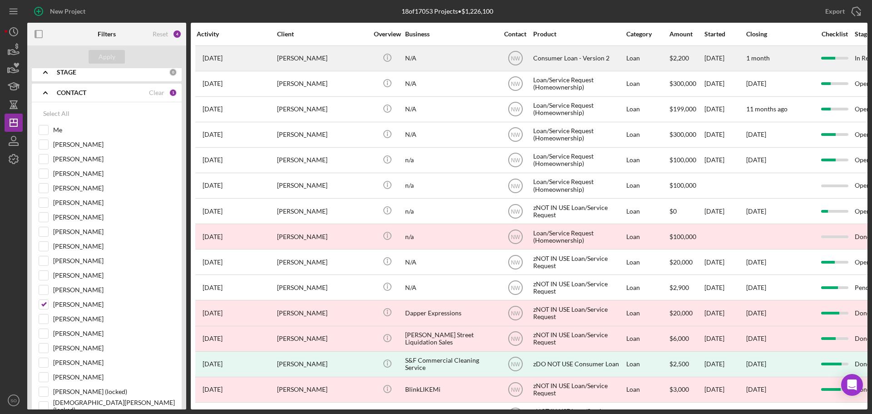
click at [302, 59] on div "[PERSON_NAME]" at bounding box center [322, 58] width 91 height 24
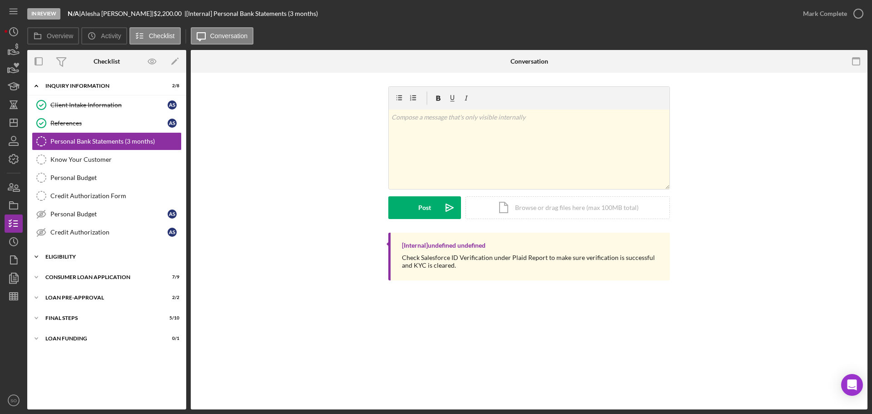
click at [69, 258] on div "Eligibility" at bounding box center [109, 256] width 129 height 5
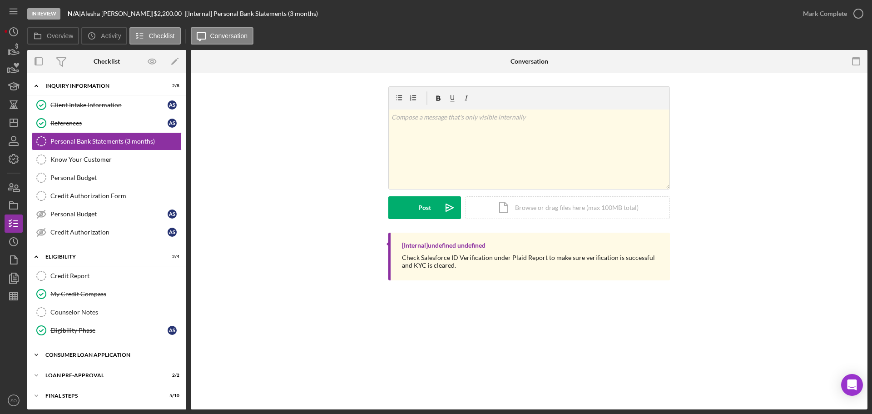
click at [90, 351] on div "Icon/Expander Consumer Loan Application 7 / 9" at bounding box center [106, 355] width 159 height 18
click at [13, 123] on line "button" at bounding box center [13, 123] width 7 height 0
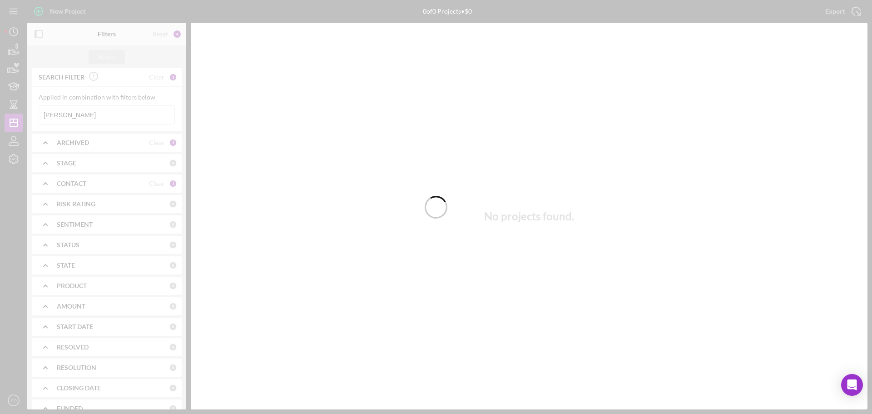
click at [103, 111] on div at bounding box center [436, 207] width 872 height 414
click at [101, 114] on div at bounding box center [436, 207] width 872 height 414
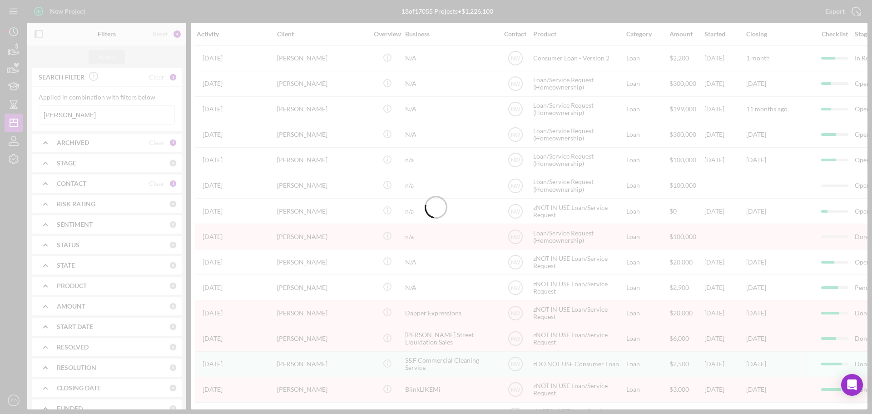
click at [102, 114] on div at bounding box center [436, 207] width 872 height 414
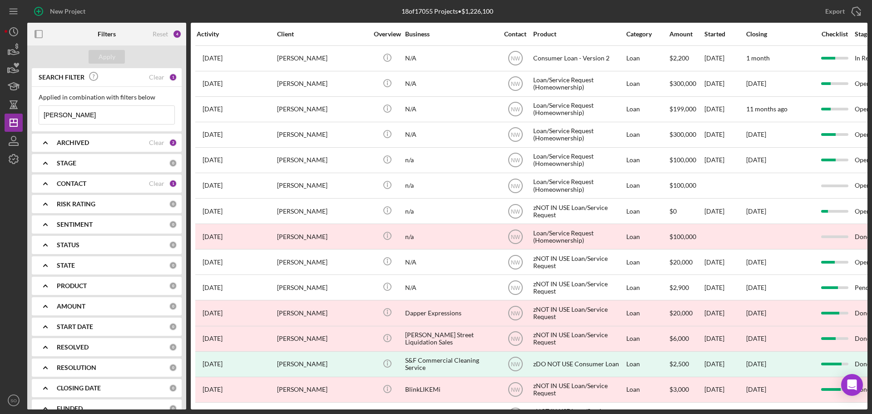
click at [104, 118] on input "[PERSON_NAME]" at bounding box center [106, 115] width 135 height 18
type input "A"
paste input "[PERSON_NAME]"
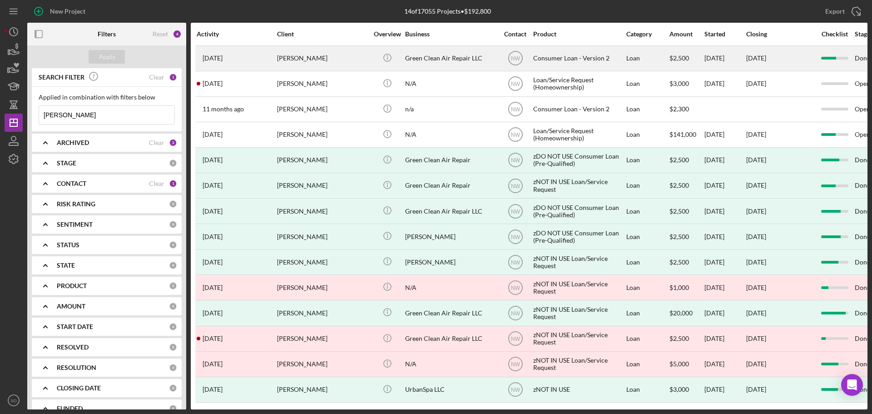
type input "[PERSON_NAME]"
click at [284, 53] on div "[PERSON_NAME]" at bounding box center [322, 58] width 91 height 24
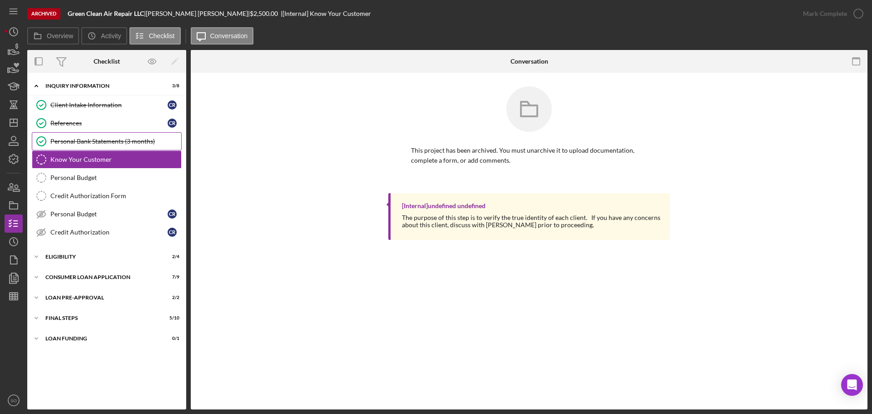
click at [84, 140] on div "Personal Bank Statements (3 months)" at bounding box center [115, 141] width 131 height 7
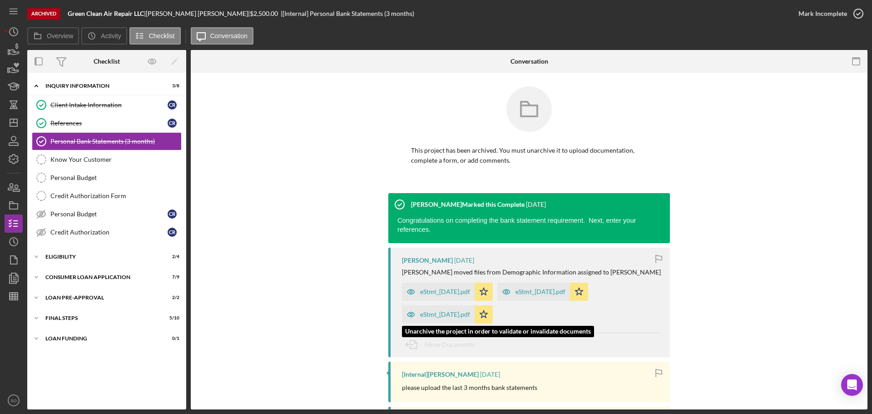
click at [459, 311] on div "eStmt_[DATE].pdf" at bounding box center [445, 314] width 50 height 7
